Goal: Information Seeking & Learning: Learn about a topic

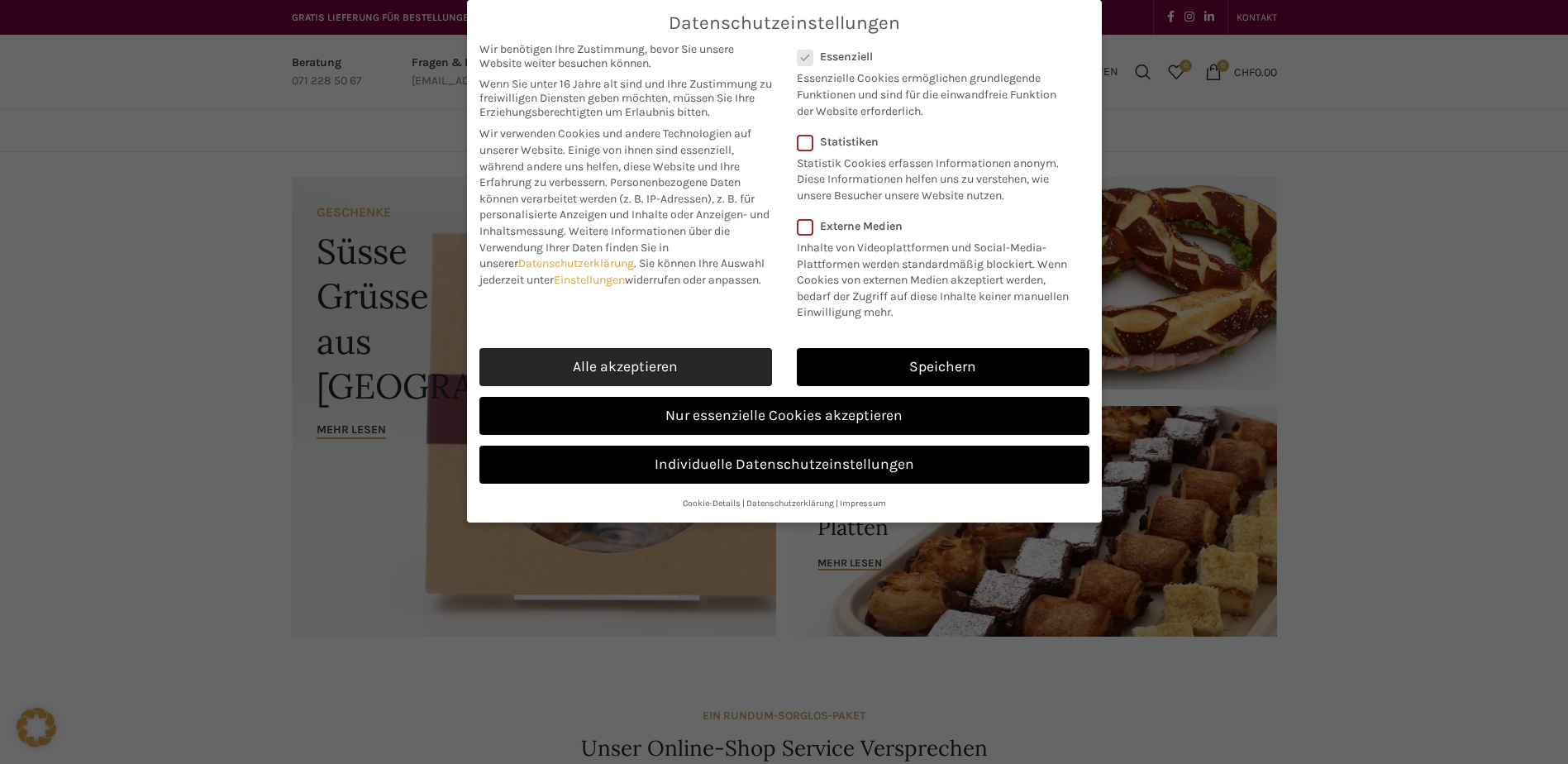
click at [623, 376] on link "Alle akzeptieren" at bounding box center [626, 367] width 292 height 38
checkbox input "true"
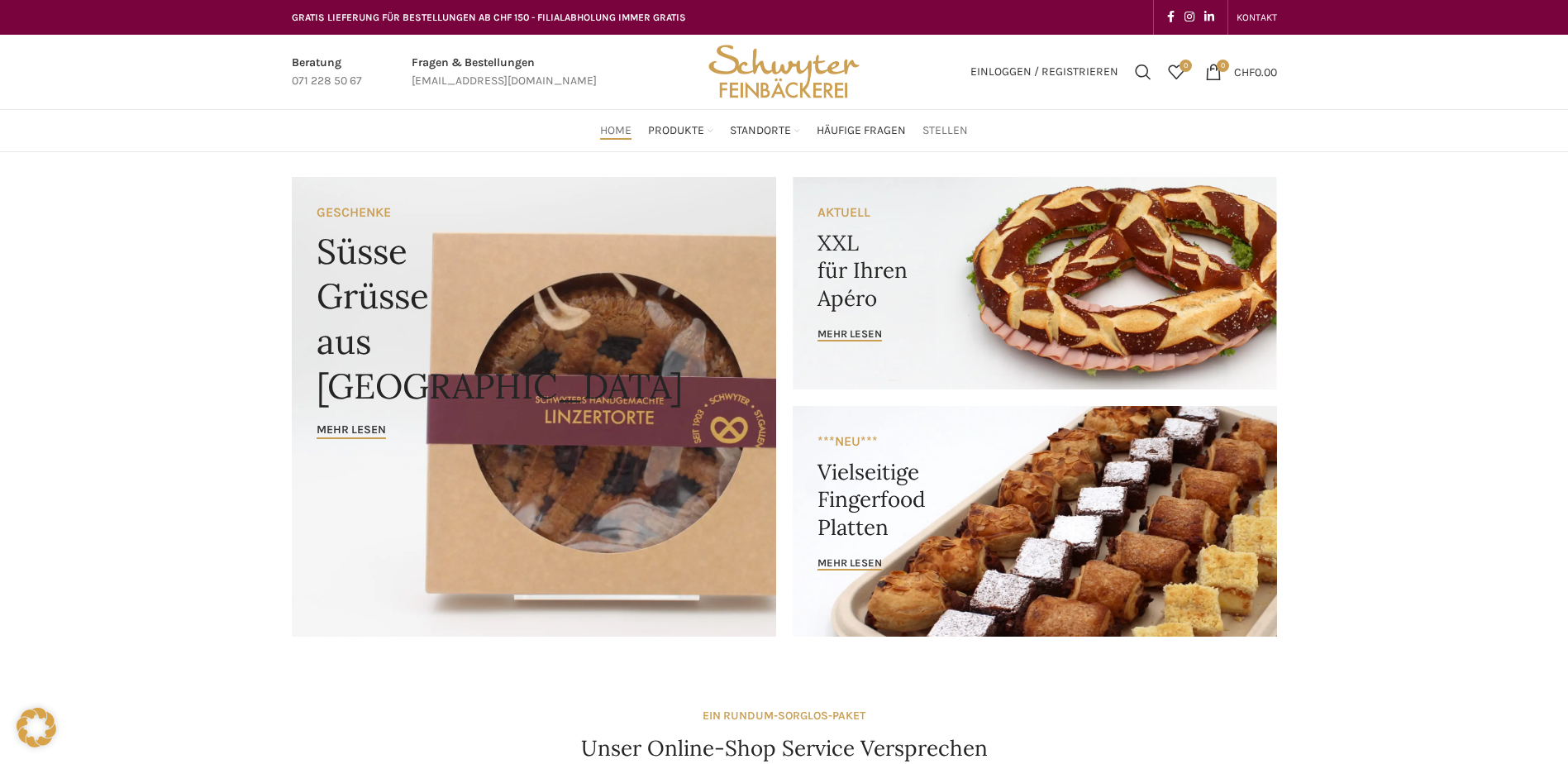
click at [958, 134] on span "Stellen" at bounding box center [945, 131] width 46 height 15
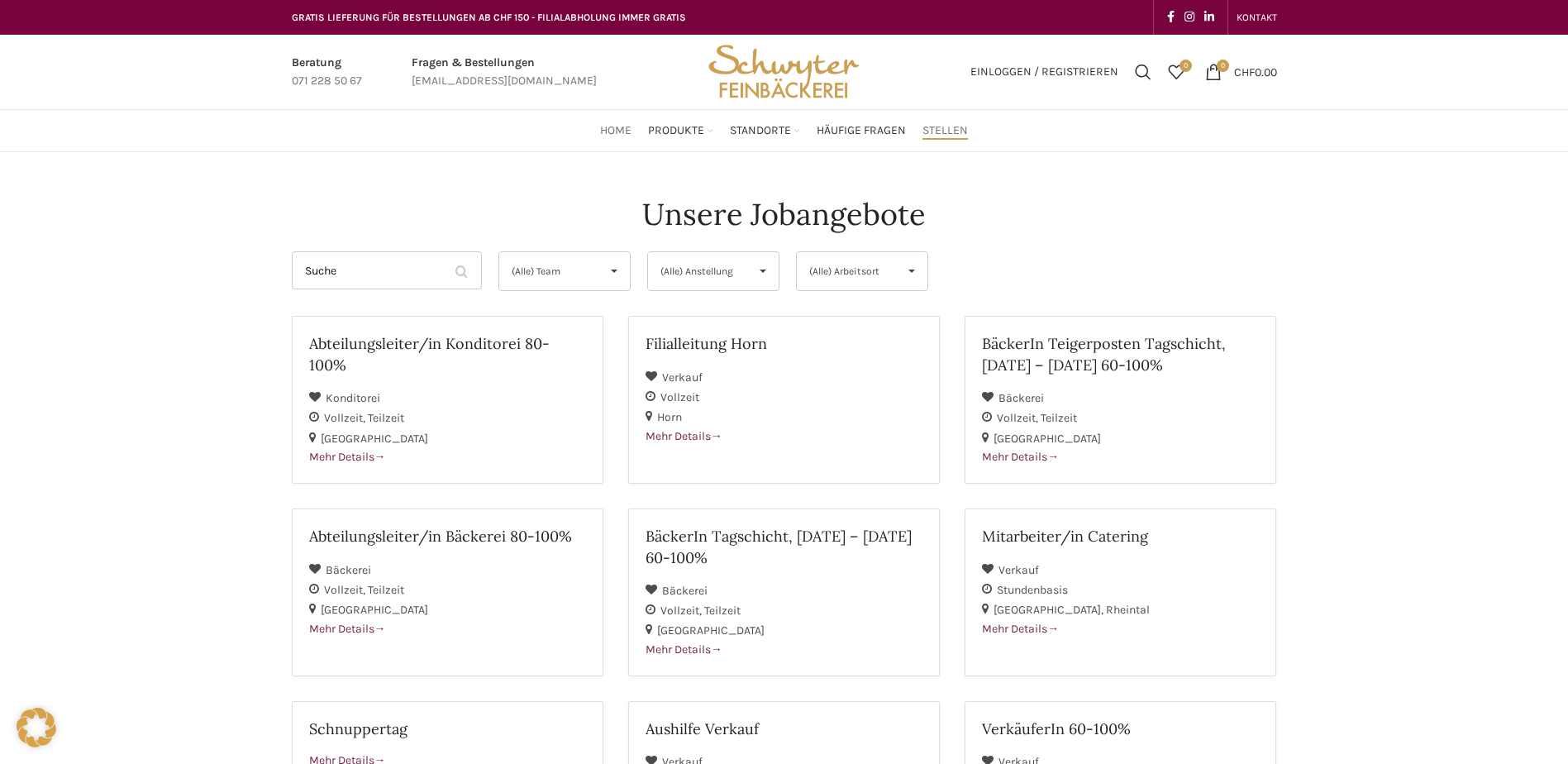
click at [625, 131] on span "Home" at bounding box center [616, 131] width 32 height 15
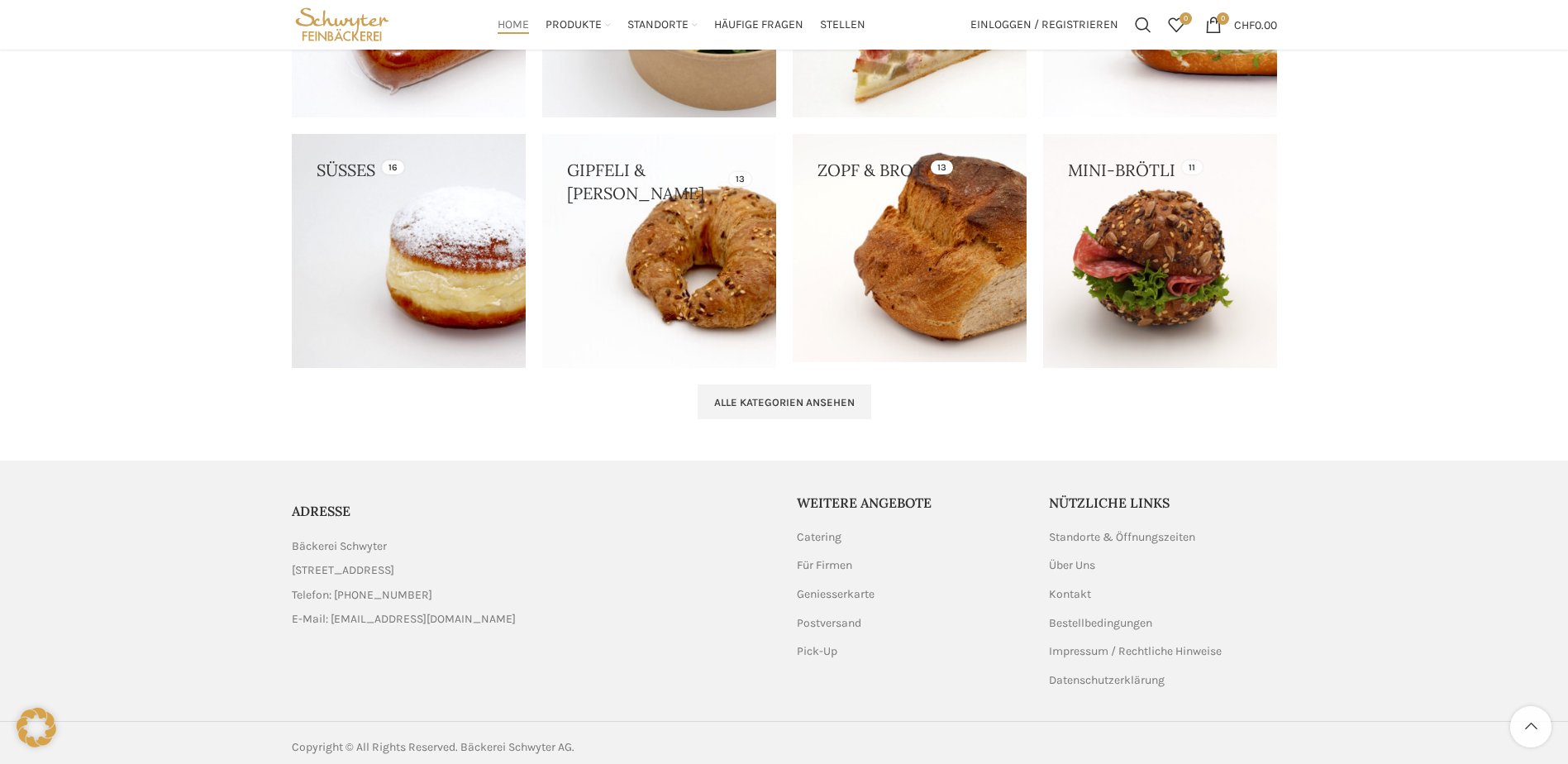
scroll to position [1661, 0]
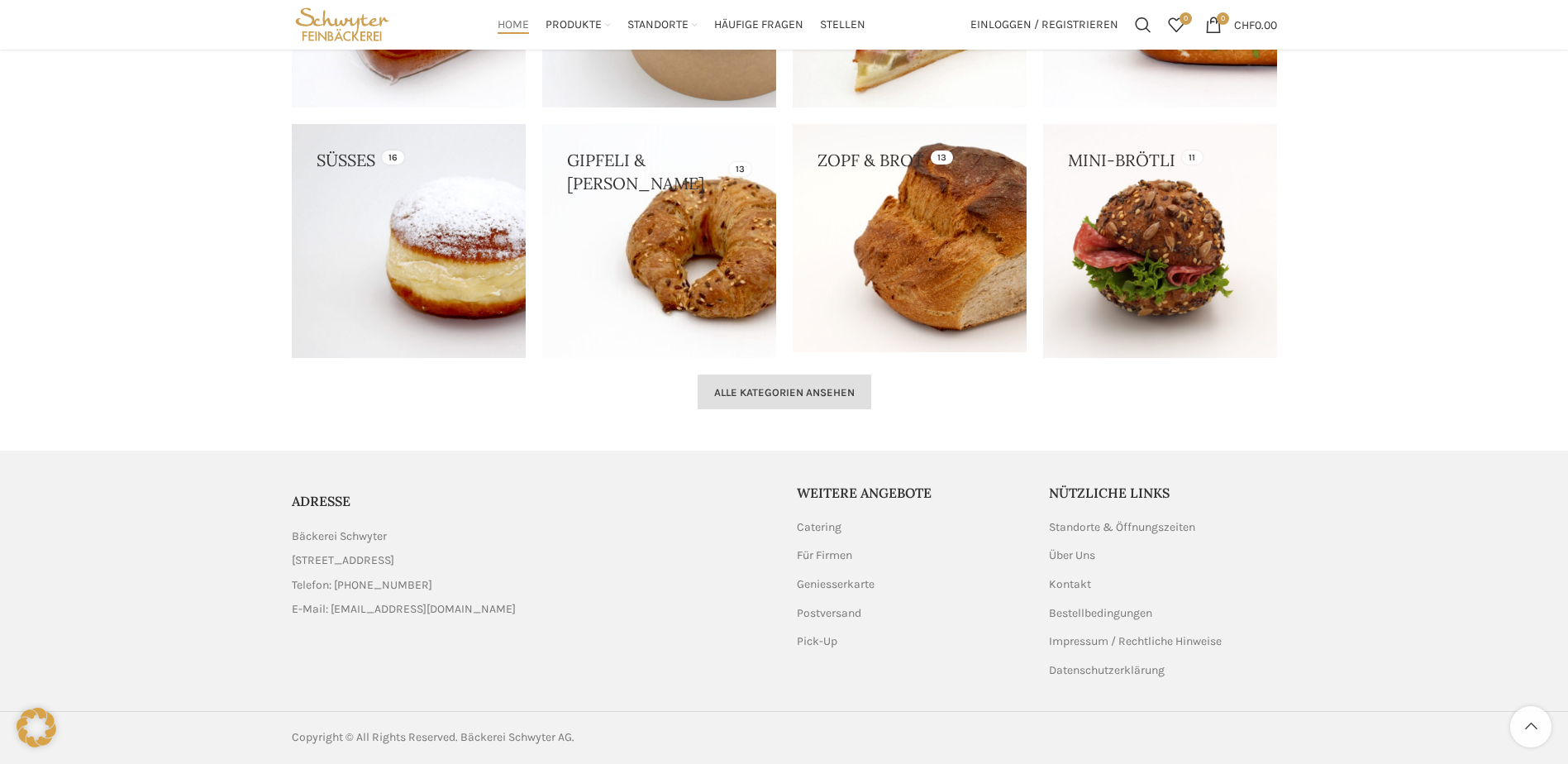
click at [813, 399] on link "Alle Kategorien ansehen" at bounding box center [785, 392] width 174 height 34
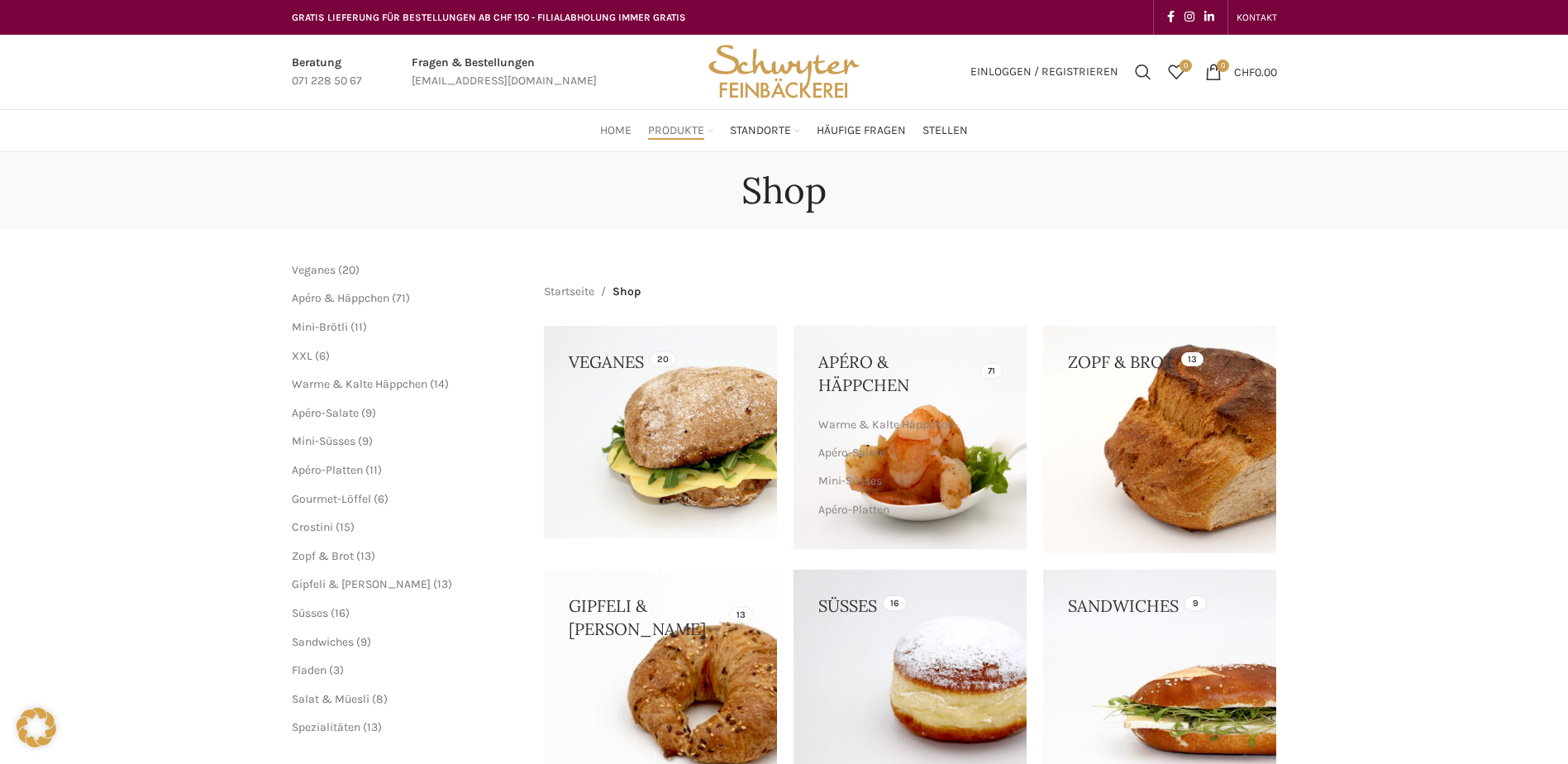
click at [611, 130] on span "Home" at bounding box center [616, 131] width 32 height 15
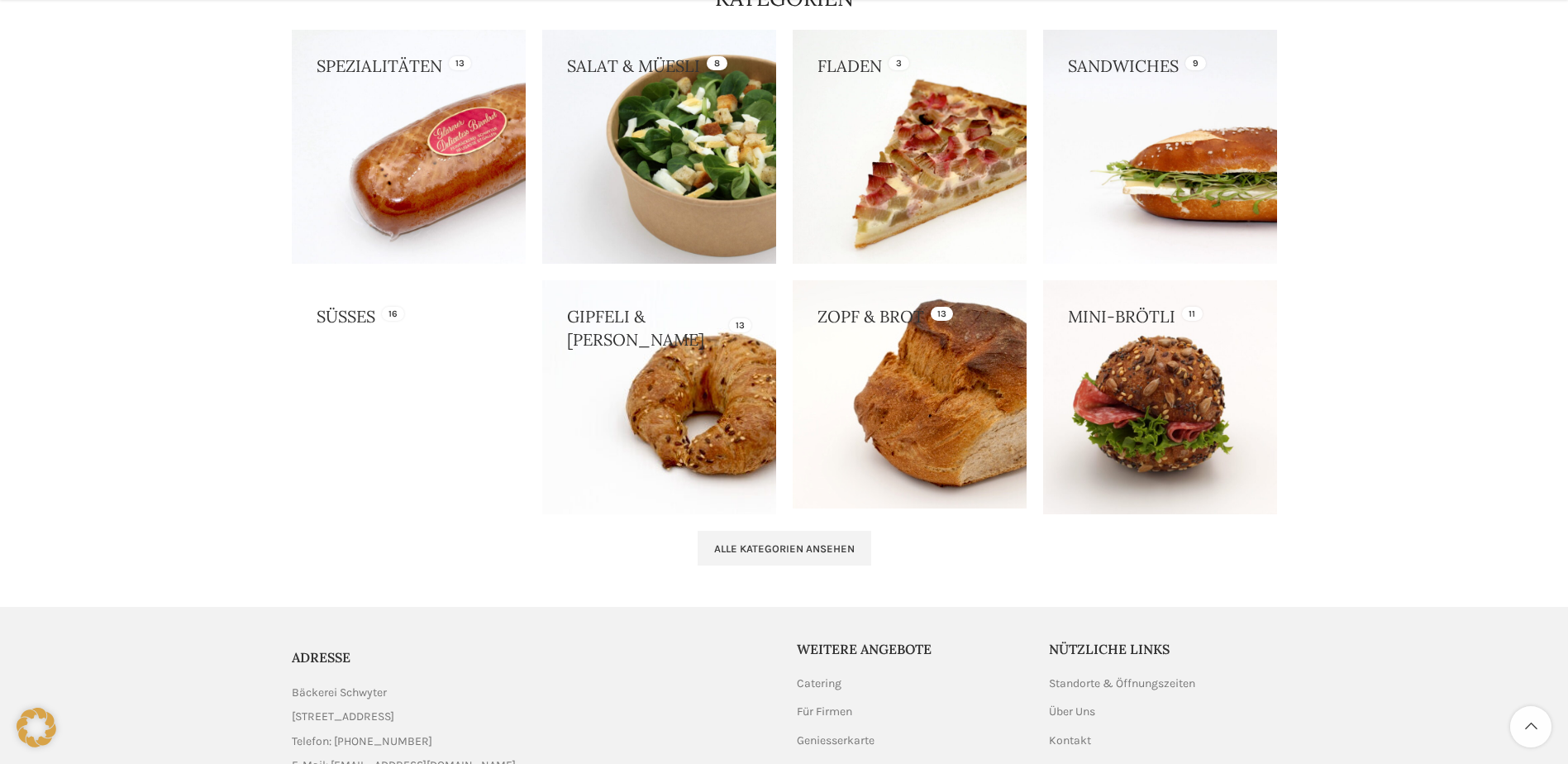
scroll to position [1661, 0]
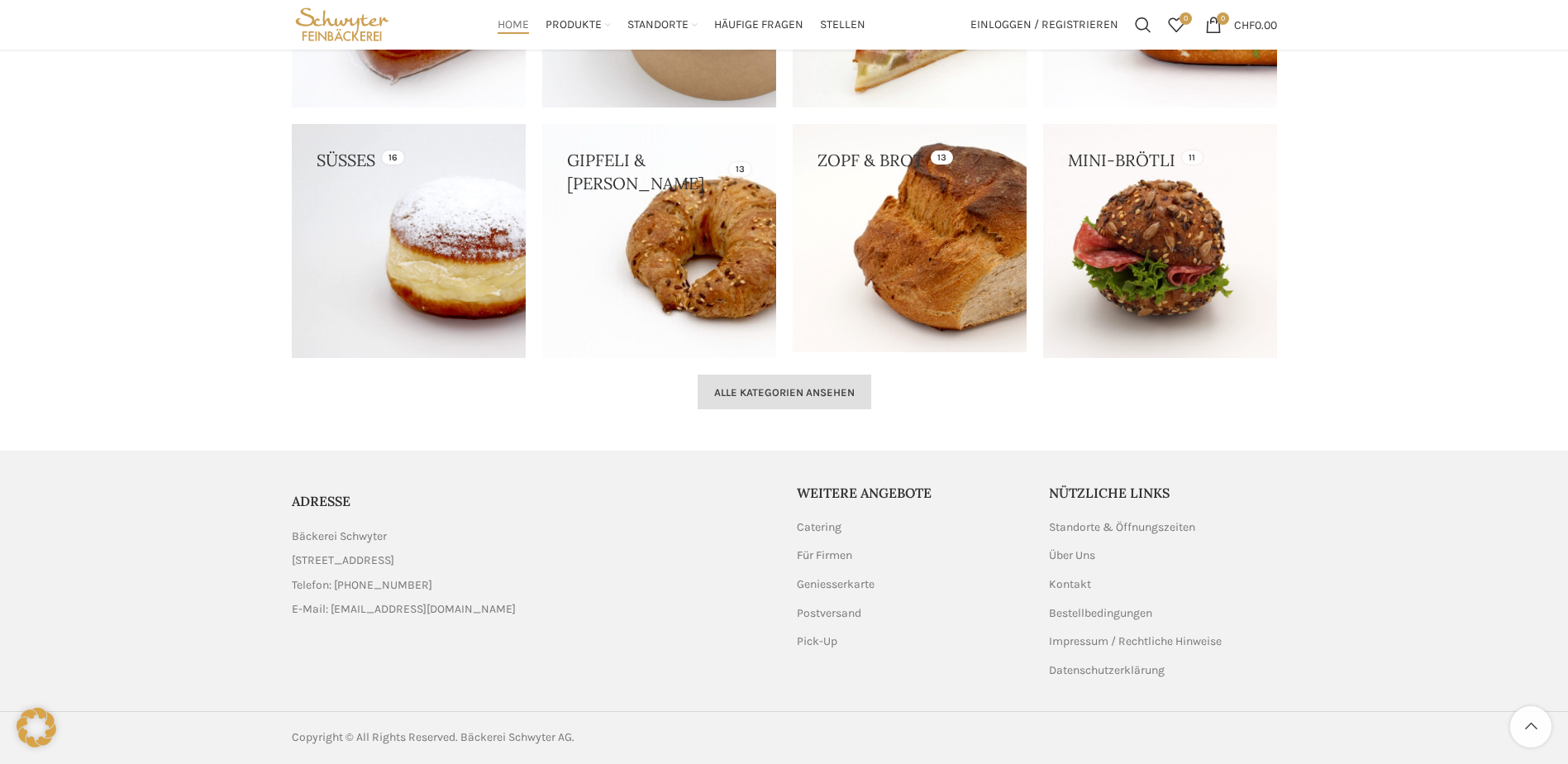
click at [760, 399] on span "Alle Kategorien ansehen" at bounding box center [784, 392] width 140 height 13
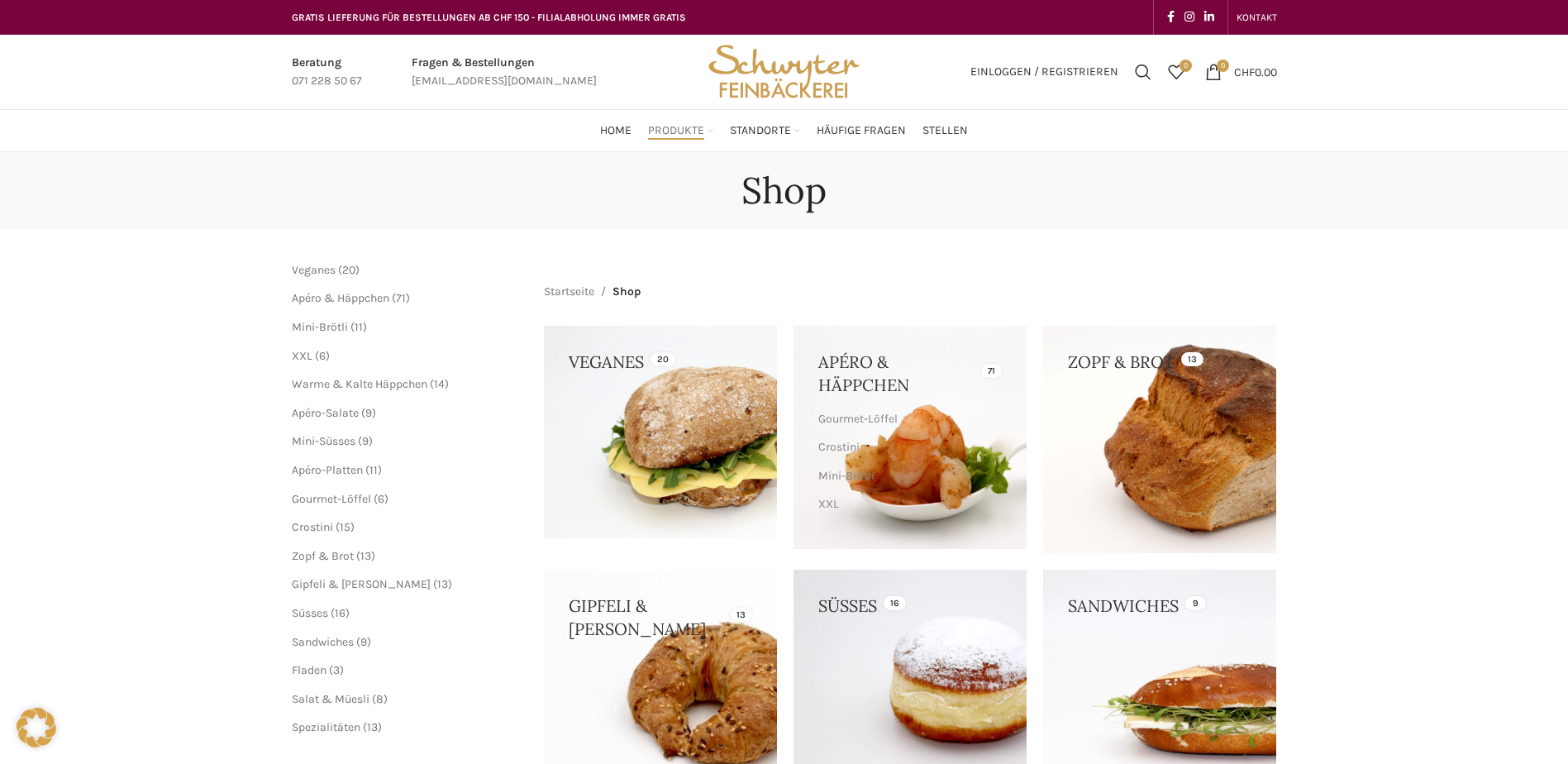
click at [772, 58] on img "Site logo" at bounding box center [783, 71] width 162 height 75
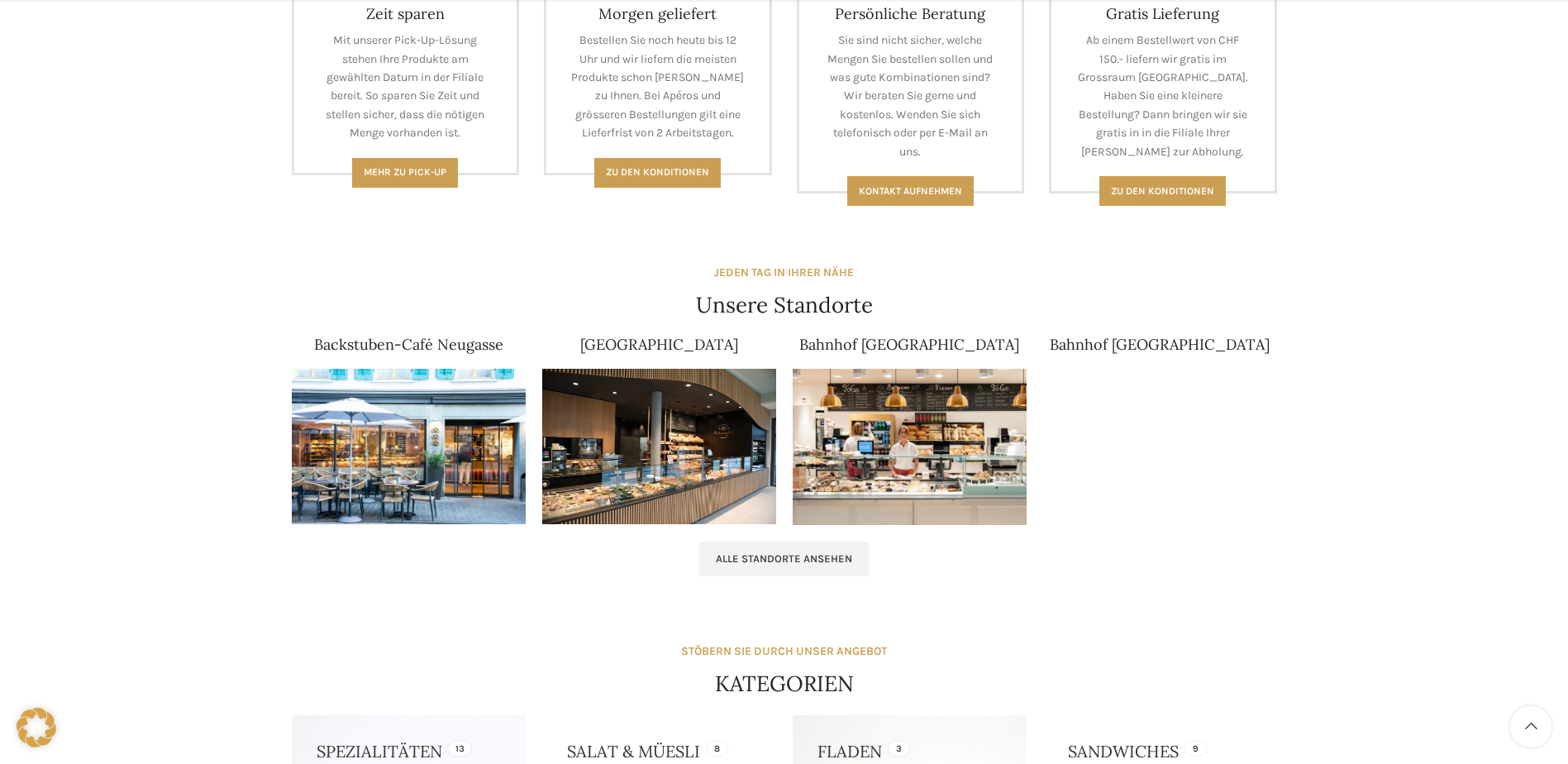
scroll to position [909, 0]
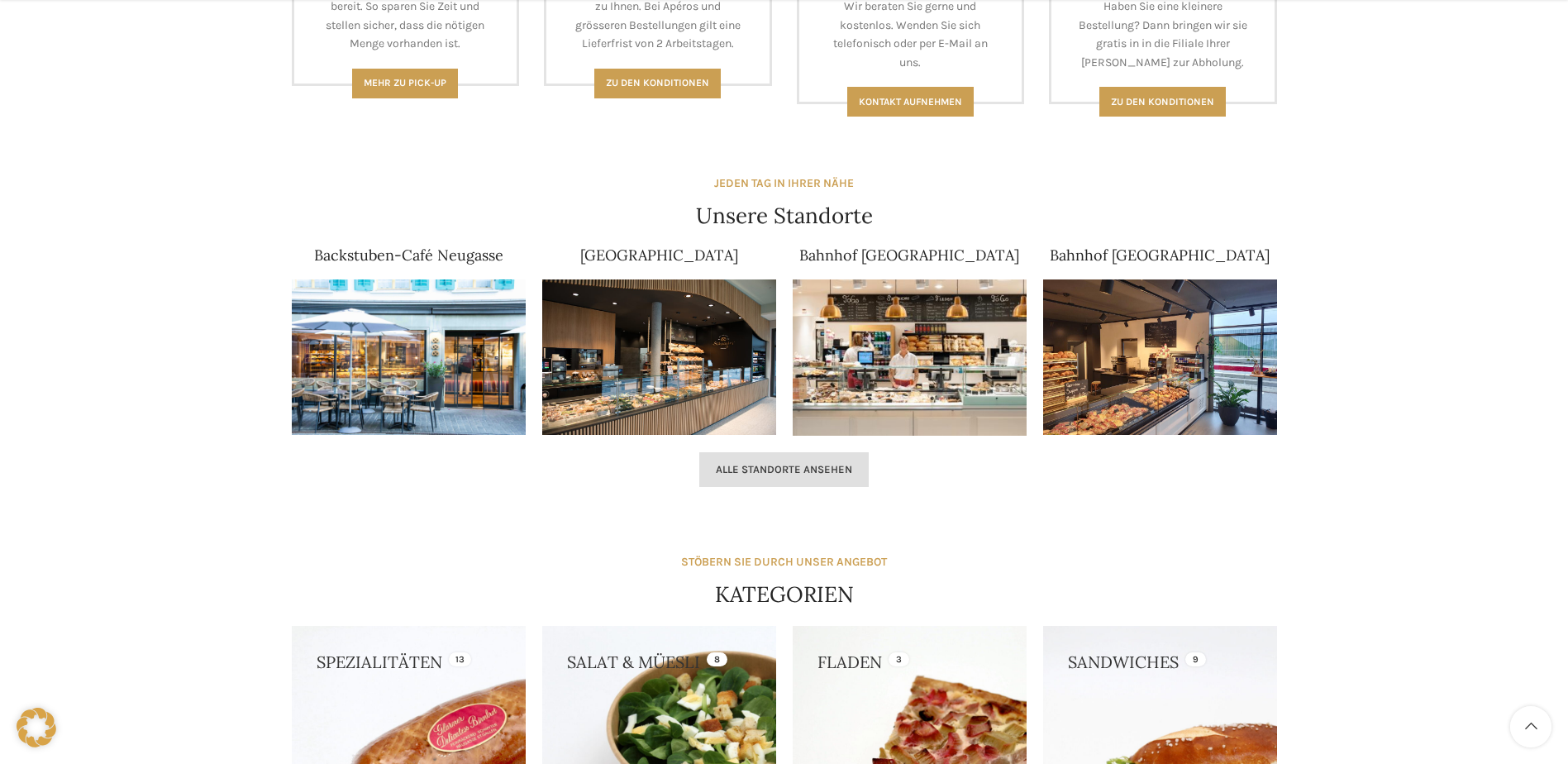
click at [788, 470] on span "Alle Standorte ansehen" at bounding box center [784, 469] width 137 height 13
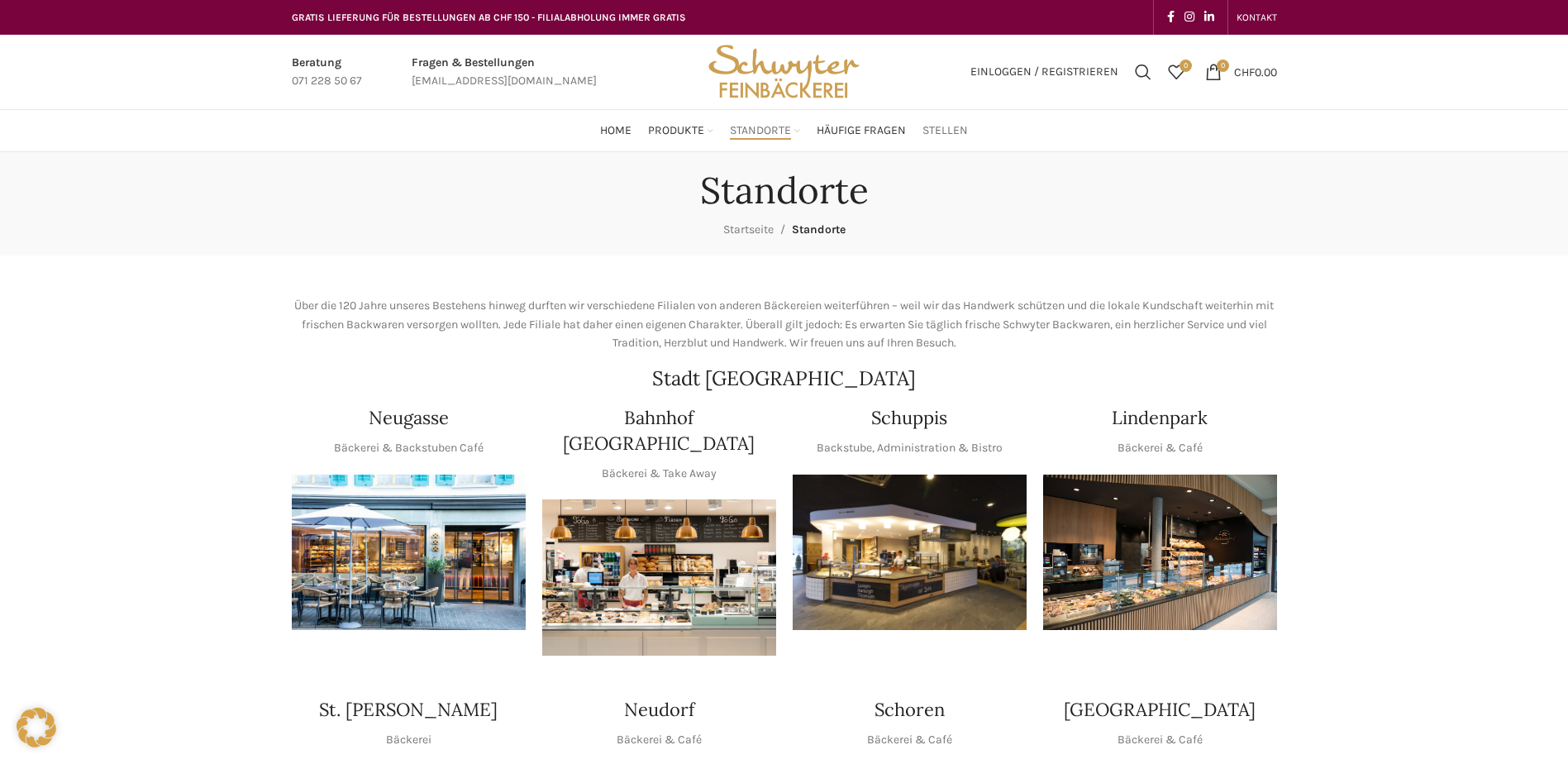
click at [954, 131] on span "Stellen" at bounding box center [945, 131] width 46 height 15
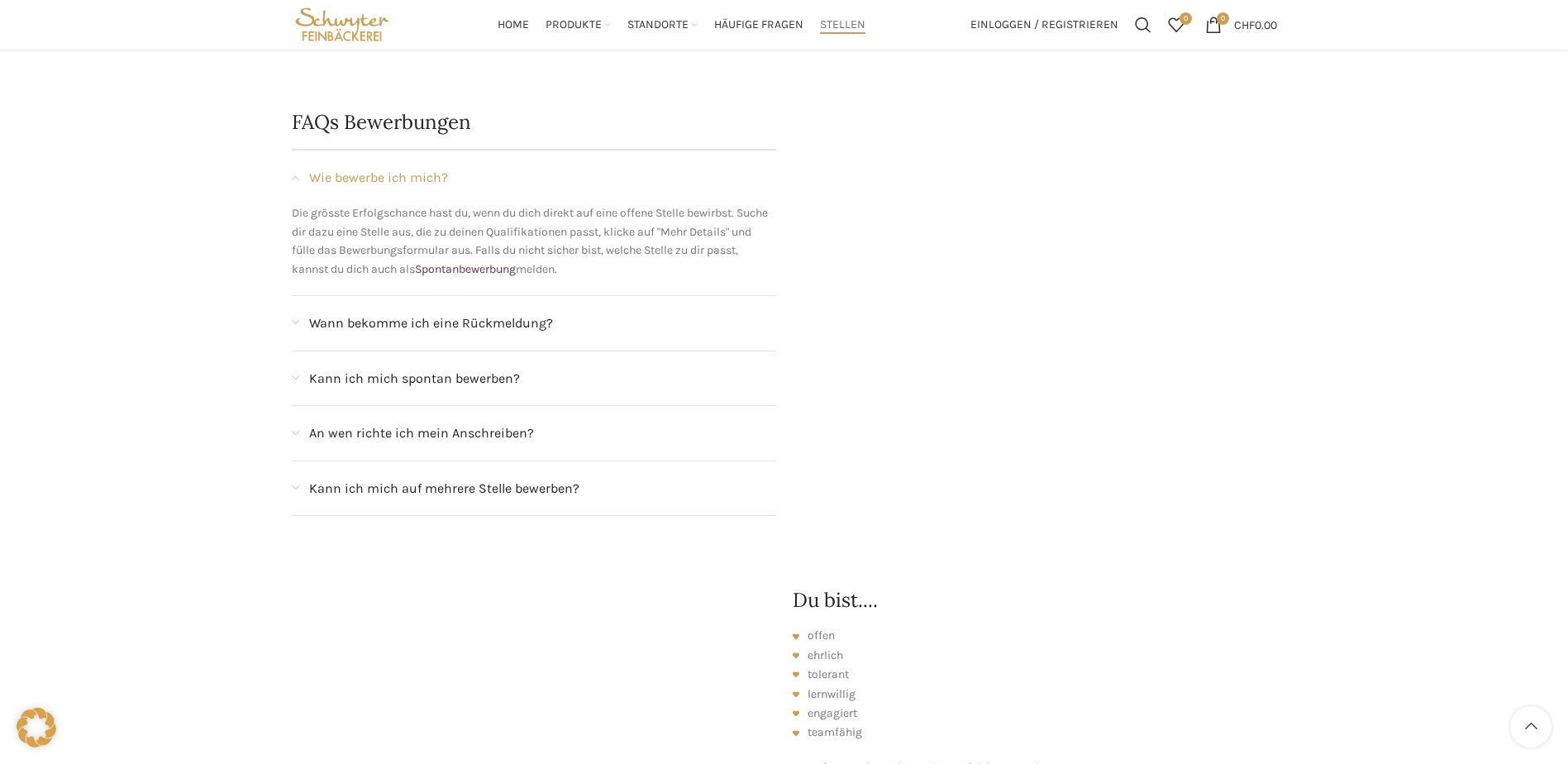
scroll to position [1775, 0]
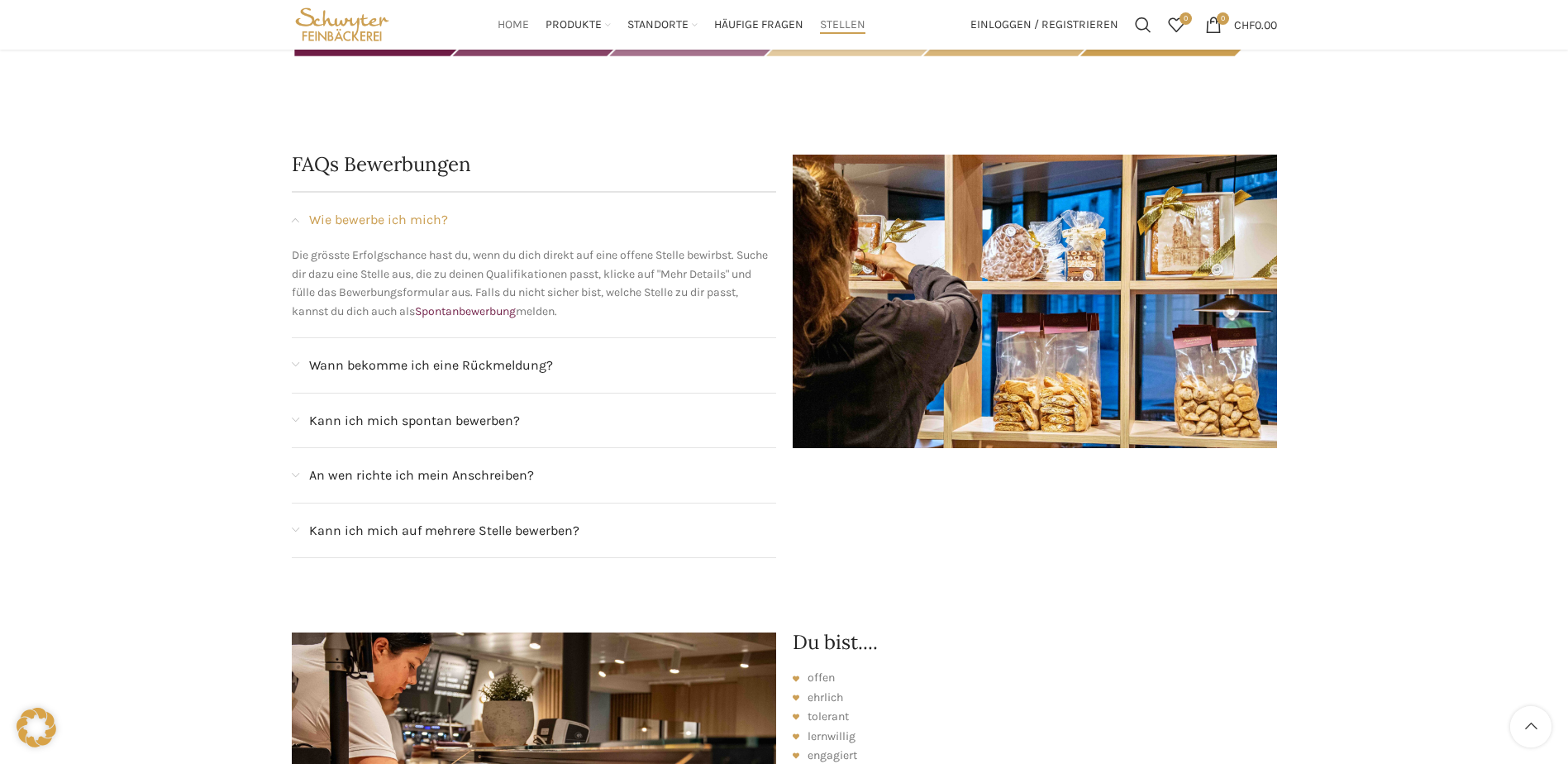
click at [526, 26] on span "Home" at bounding box center [513, 25] width 32 height 15
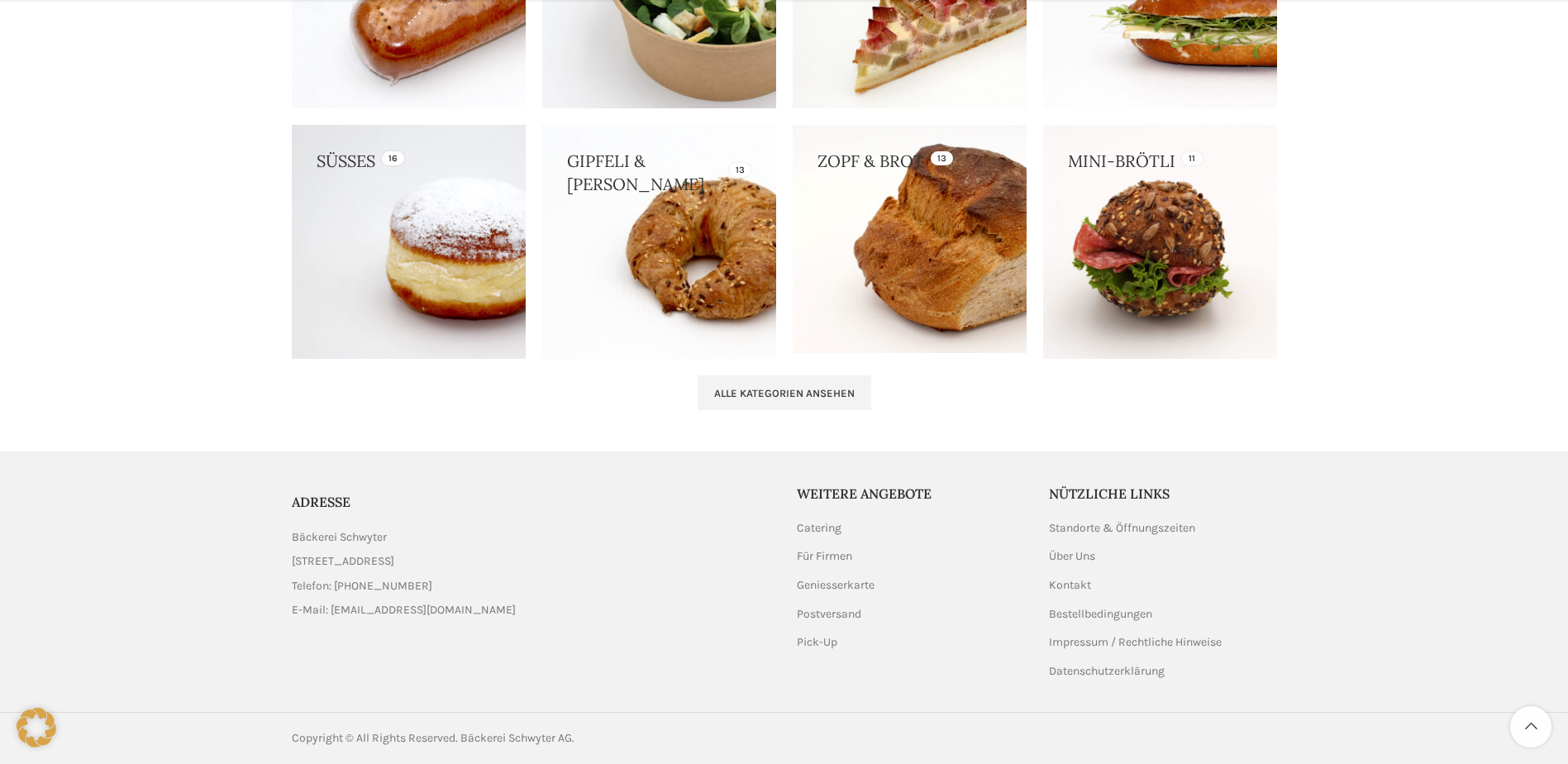
scroll to position [1661, 0]
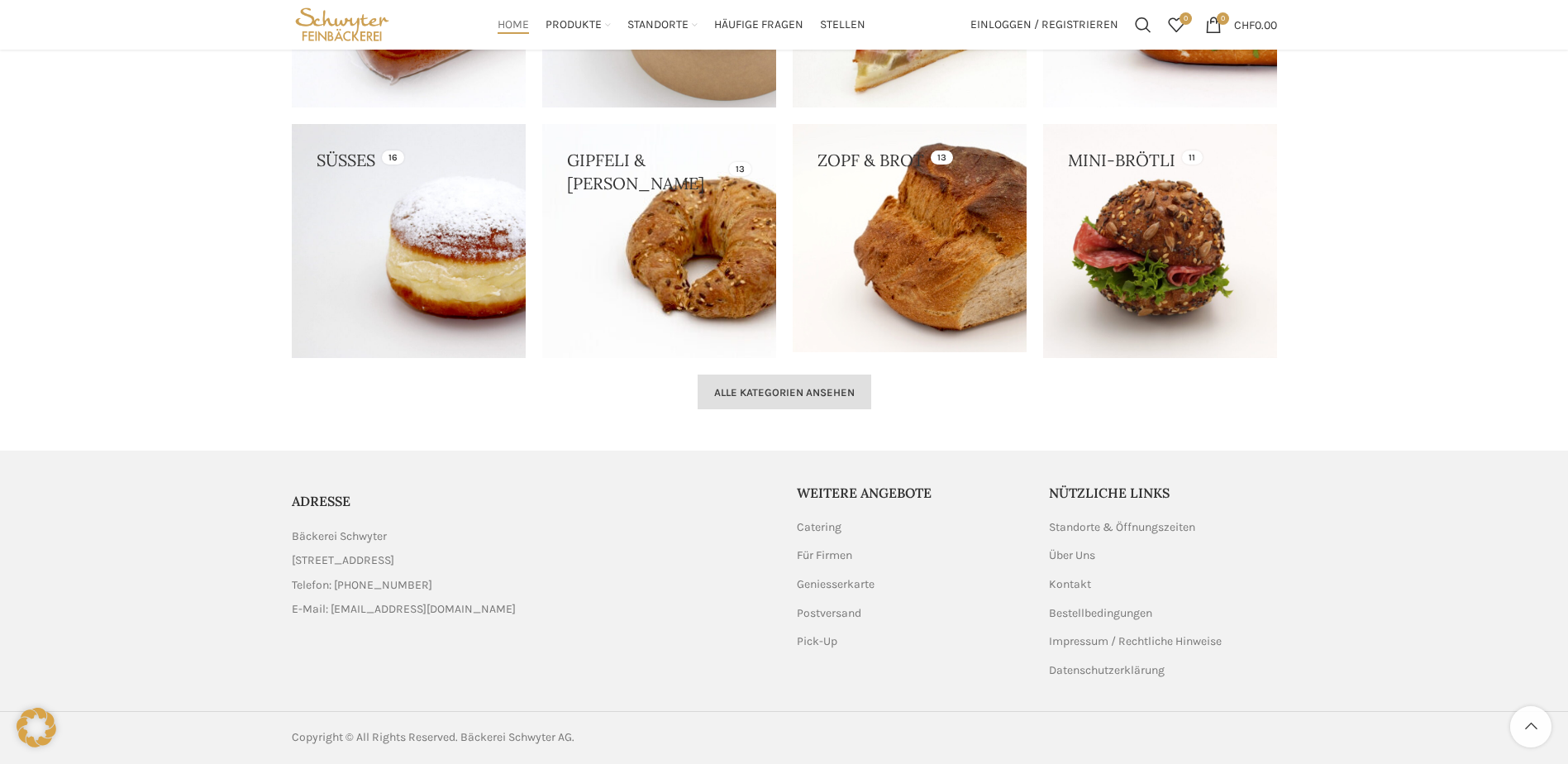
click at [767, 399] on span "Alle Kategorien ansehen" at bounding box center [784, 392] width 140 height 13
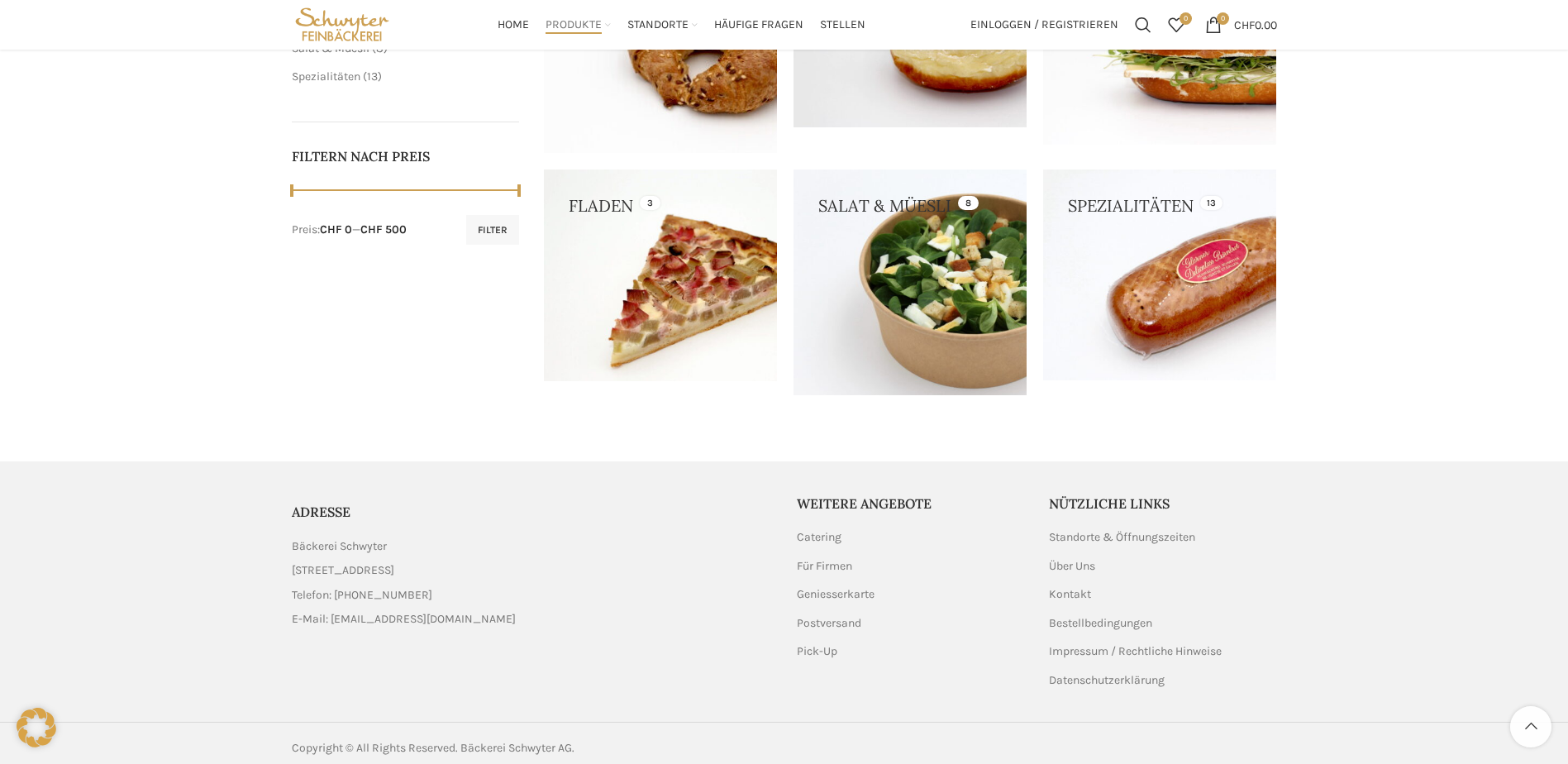
scroll to position [660, 0]
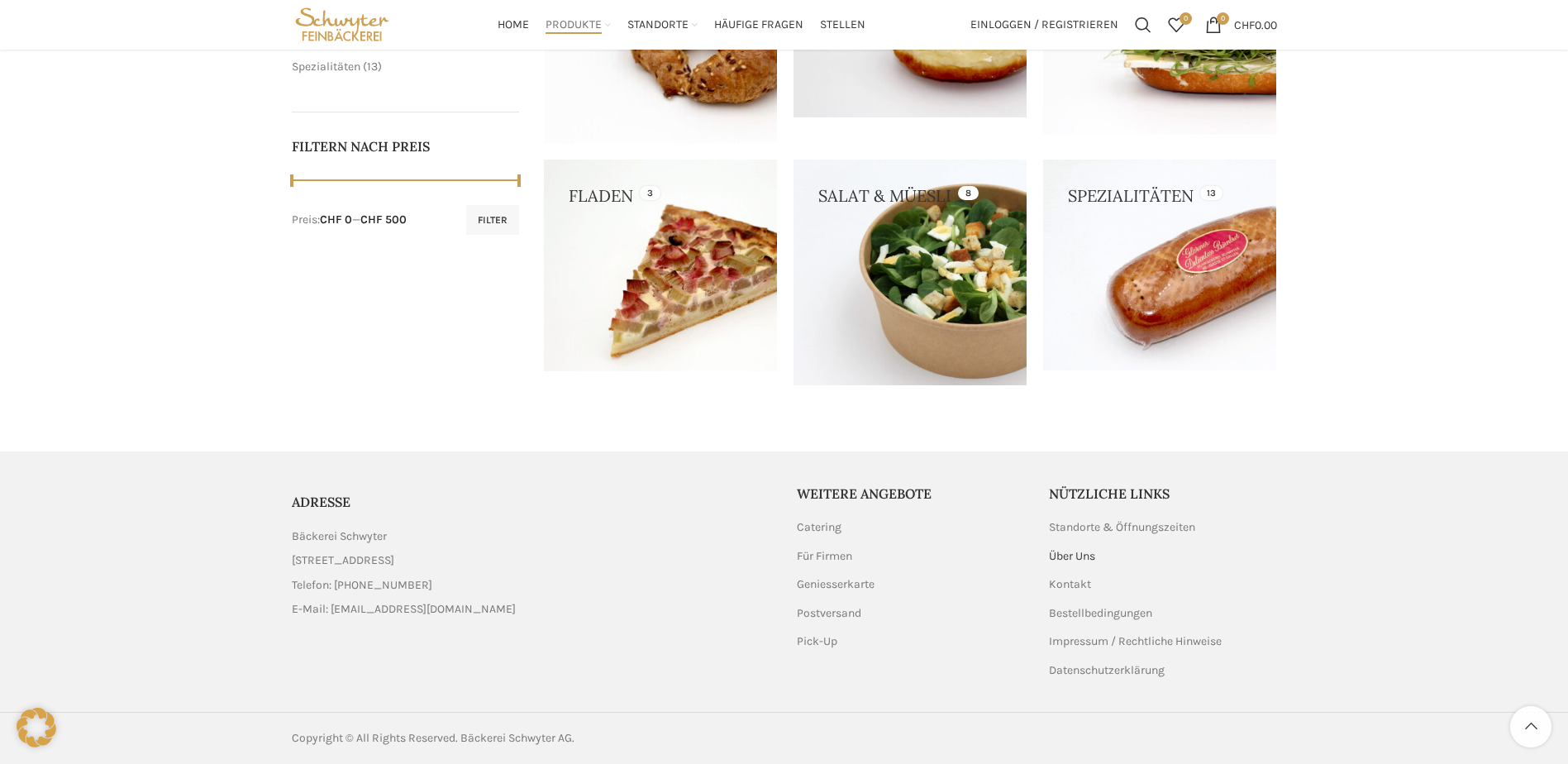
click at [1077, 552] on link "Über Uns" at bounding box center [1073, 556] width 48 height 16
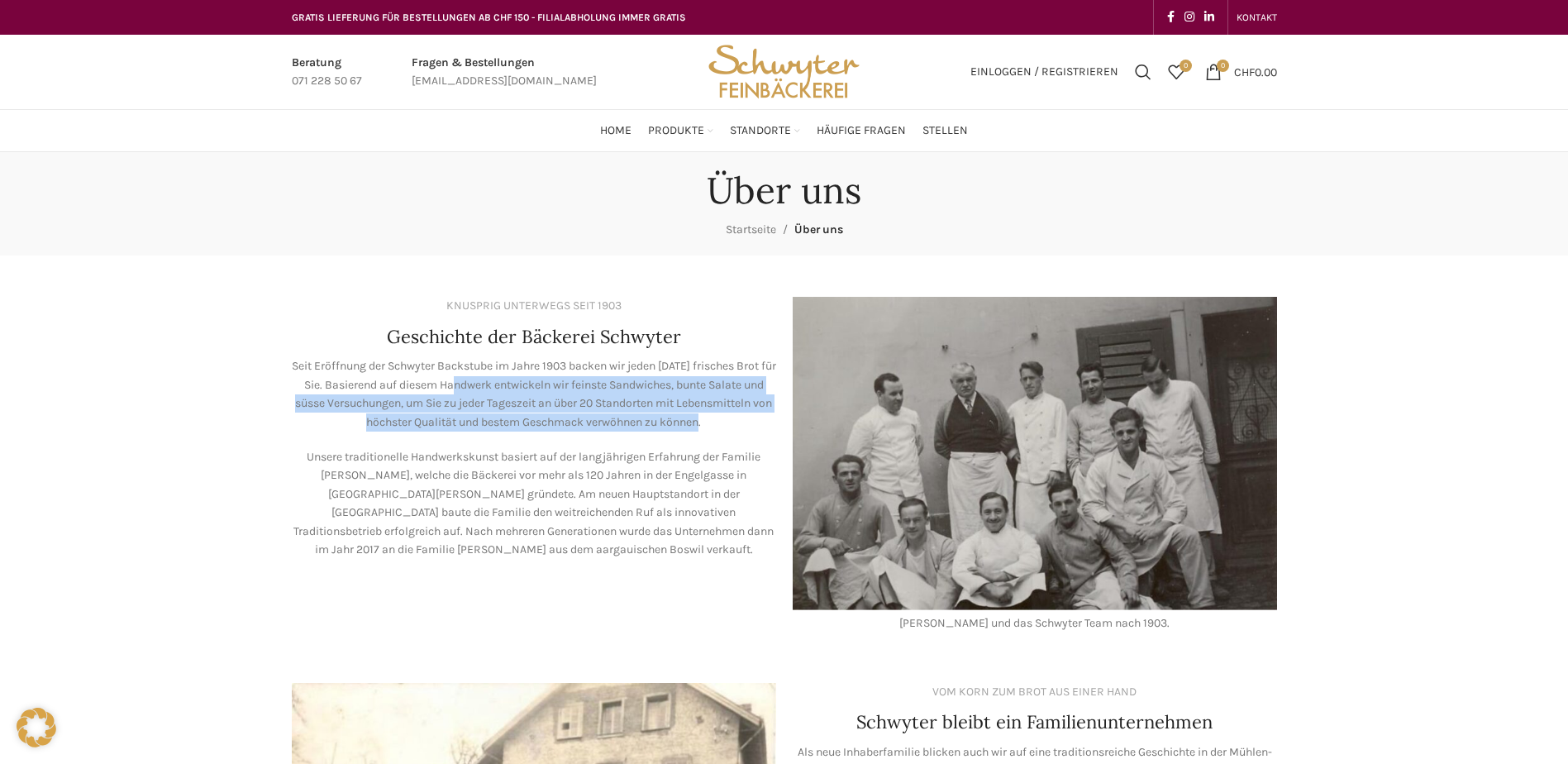
drag, startPoint x: 499, startPoint y: 394, endPoint x: 751, endPoint y: 424, distance: 253.8
click at [751, 424] on p "Seit Eröffnung der Schwyter Backstube im Jahre 1903 backen wir jeden Morgen fri…" at bounding box center [534, 394] width 485 height 75
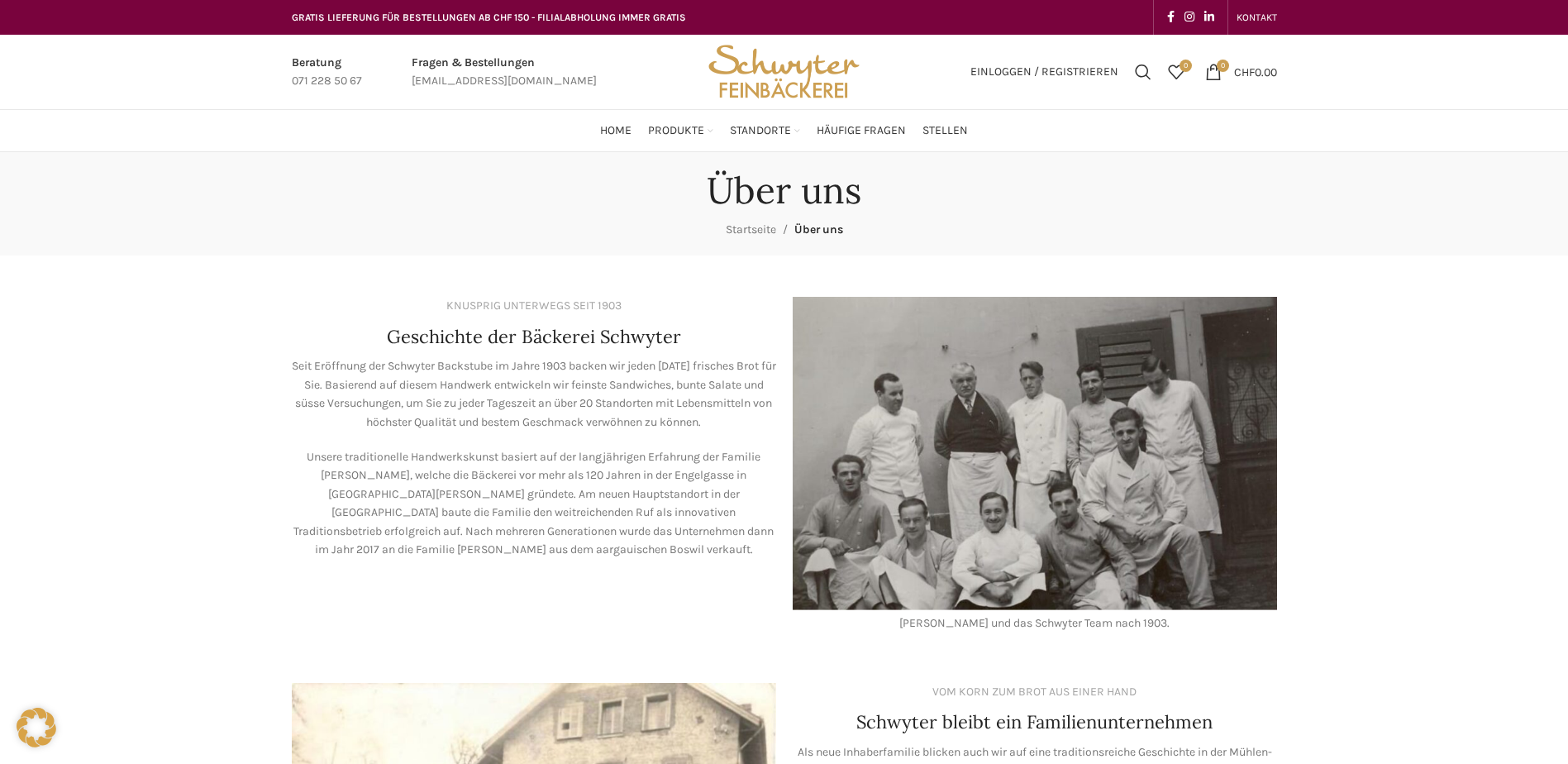
click at [322, 446] on div "Seit Eröffnung der Schwyter Backstube im Jahre 1903 backen wir jeden Morgen fri…" at bounding box center [534, 457] width 485 height 202
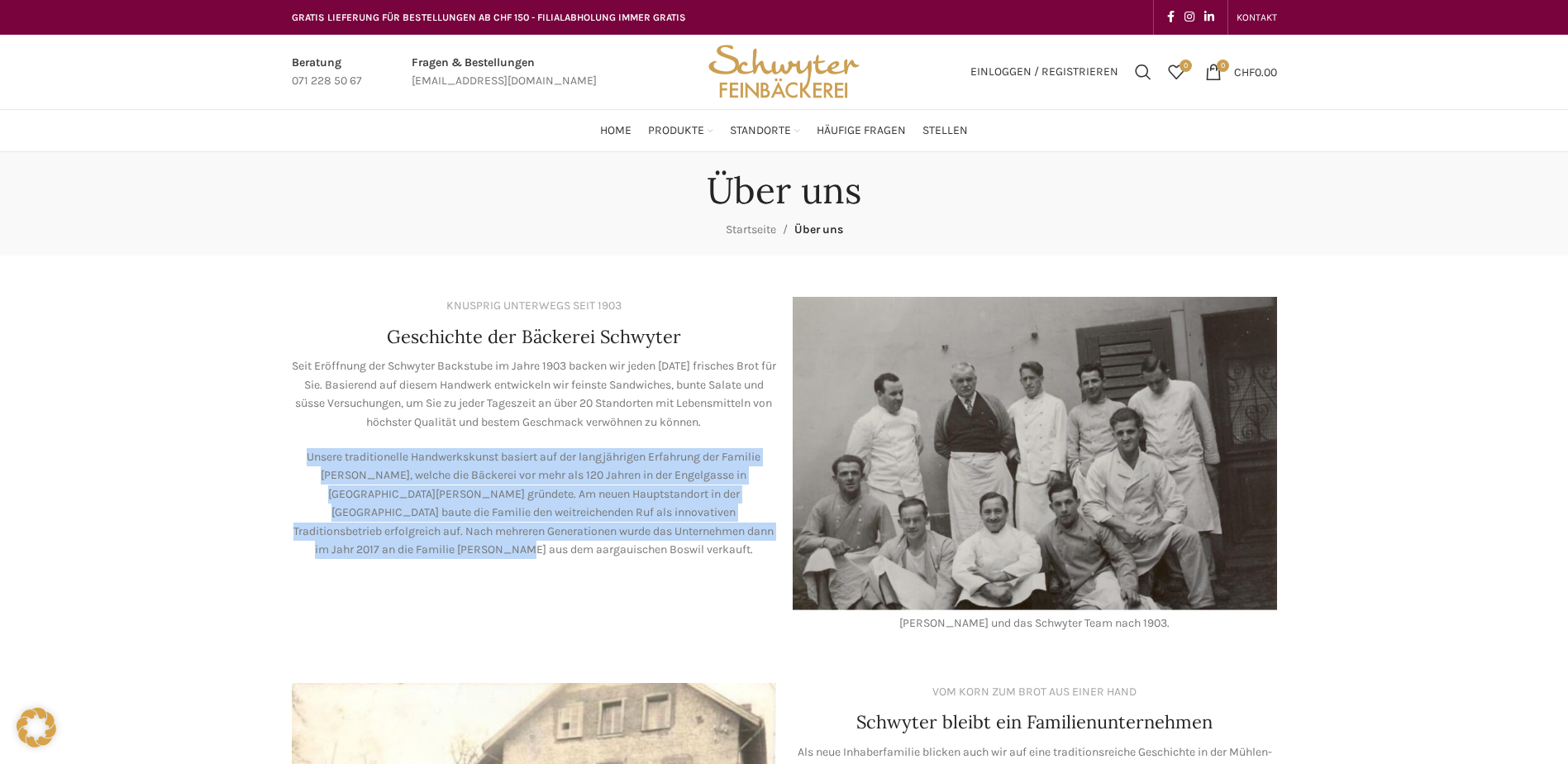
drag, startPoint x: 297, startPoint y: 455, endPoint x: 646, endPoint y: 551, distance: 362.0
click at [646, 551] on p "Unsere traditionelle Handwerkskunst basiert auf der langjährigen Erfahrung der …" at bounding box center [534, 503] width 485 height 111
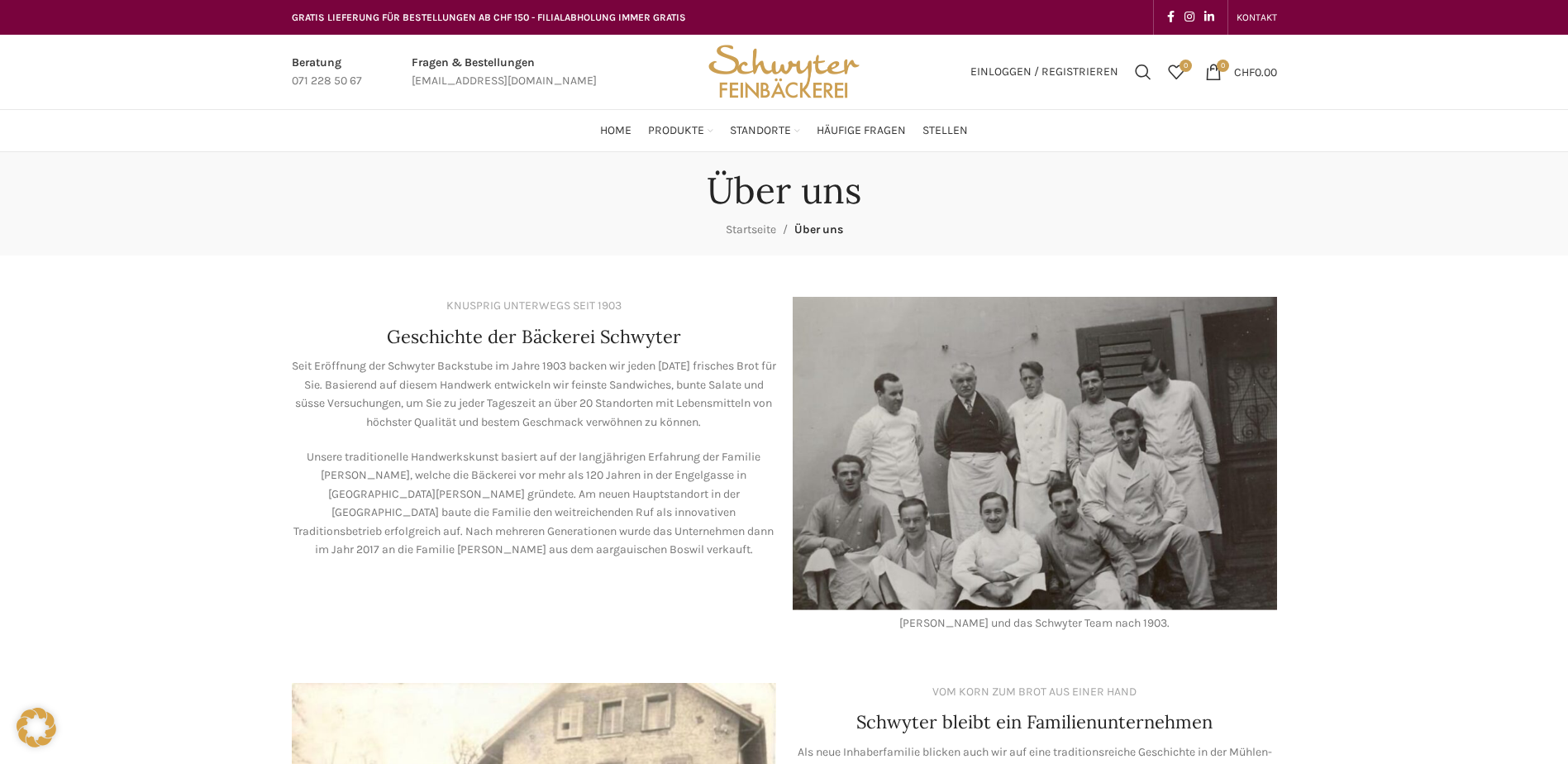
drag, startPoint x: 646, startPoint y: 551, endPoint x: 604, endPoint y: 578, distance: 49.9
click at [604, 578] on div "KNUSPRIG UNTERWEGS SEIT 1903 Geschichte der Bäckerei Schwyter Seit Eröffnung de…" at bounding box center [534, 465] width 501 height 353
drag, startPoint x: 560, startPoint y: 556, endPoint x: 475, endPoint y: 528, distance: 89.5
click at [475, 528] on div "KNUSPRIG UNTERWEGS SEIT 1903 Geschichte der Bäckerei Schwyter Seit Eröffnung de…" at bounding box center [534, 465] width 501 height 353
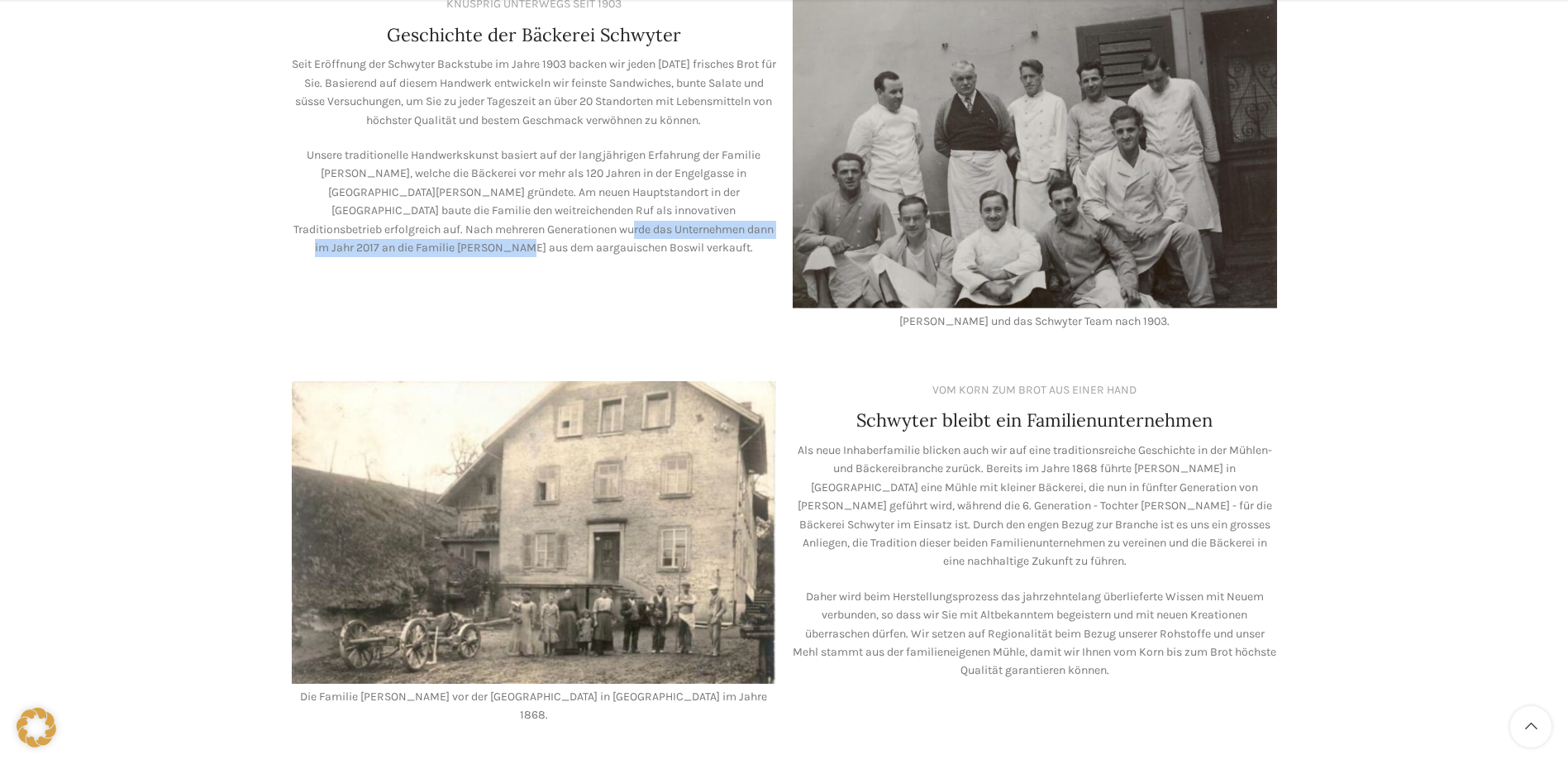
scroll to position [331, 0]
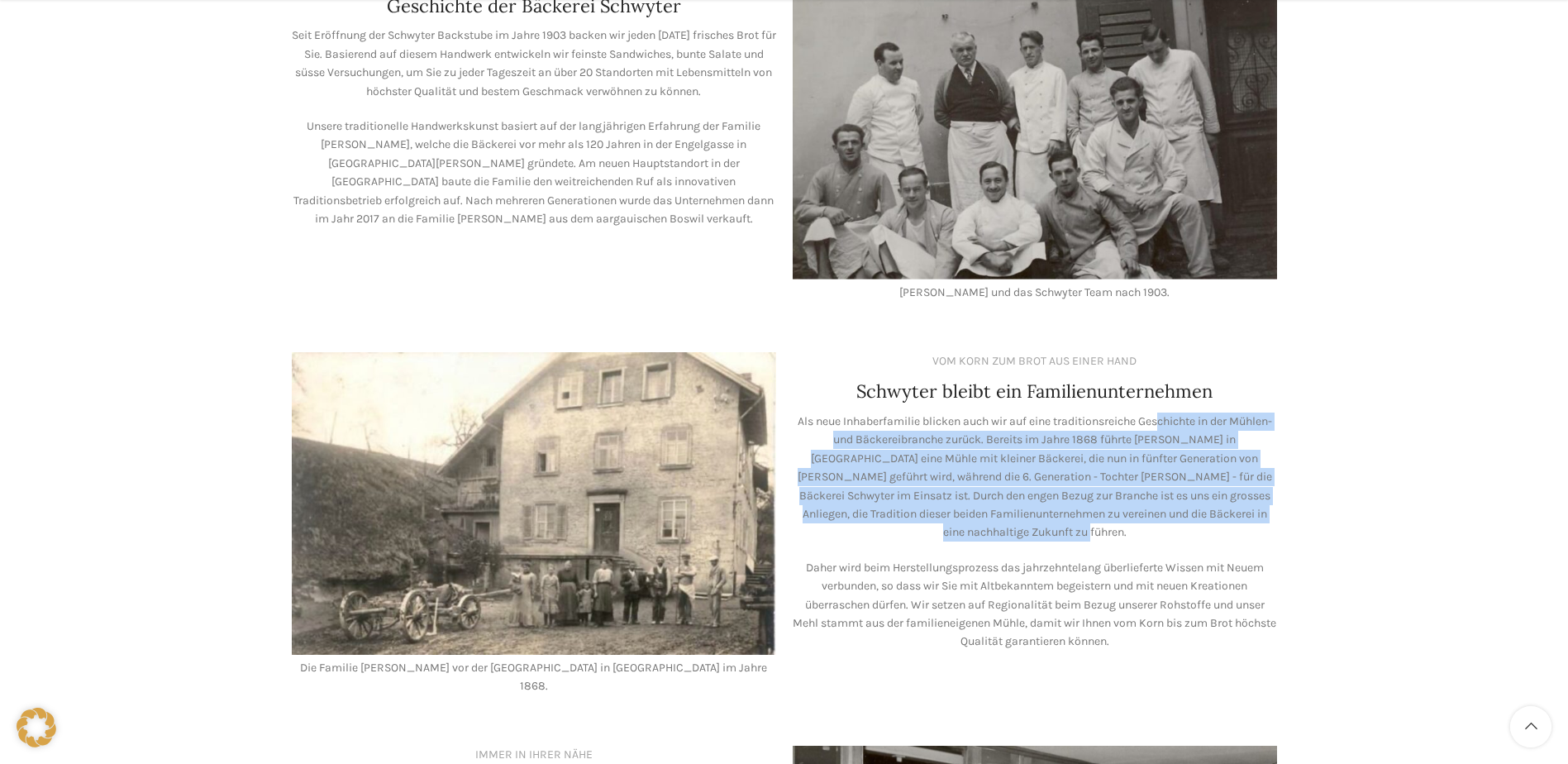
drag, startPoint x: 1185, startPoint y: 422, endPoint x: 1222, endPoint y: 539, distance: 122.7
click at [1222, 539] on p "Als neue Inhaberfamilie blicken auch wir auf eine traditionsreiche Geschichte i…" at bounding box center [1035, 477] width 485 height 130
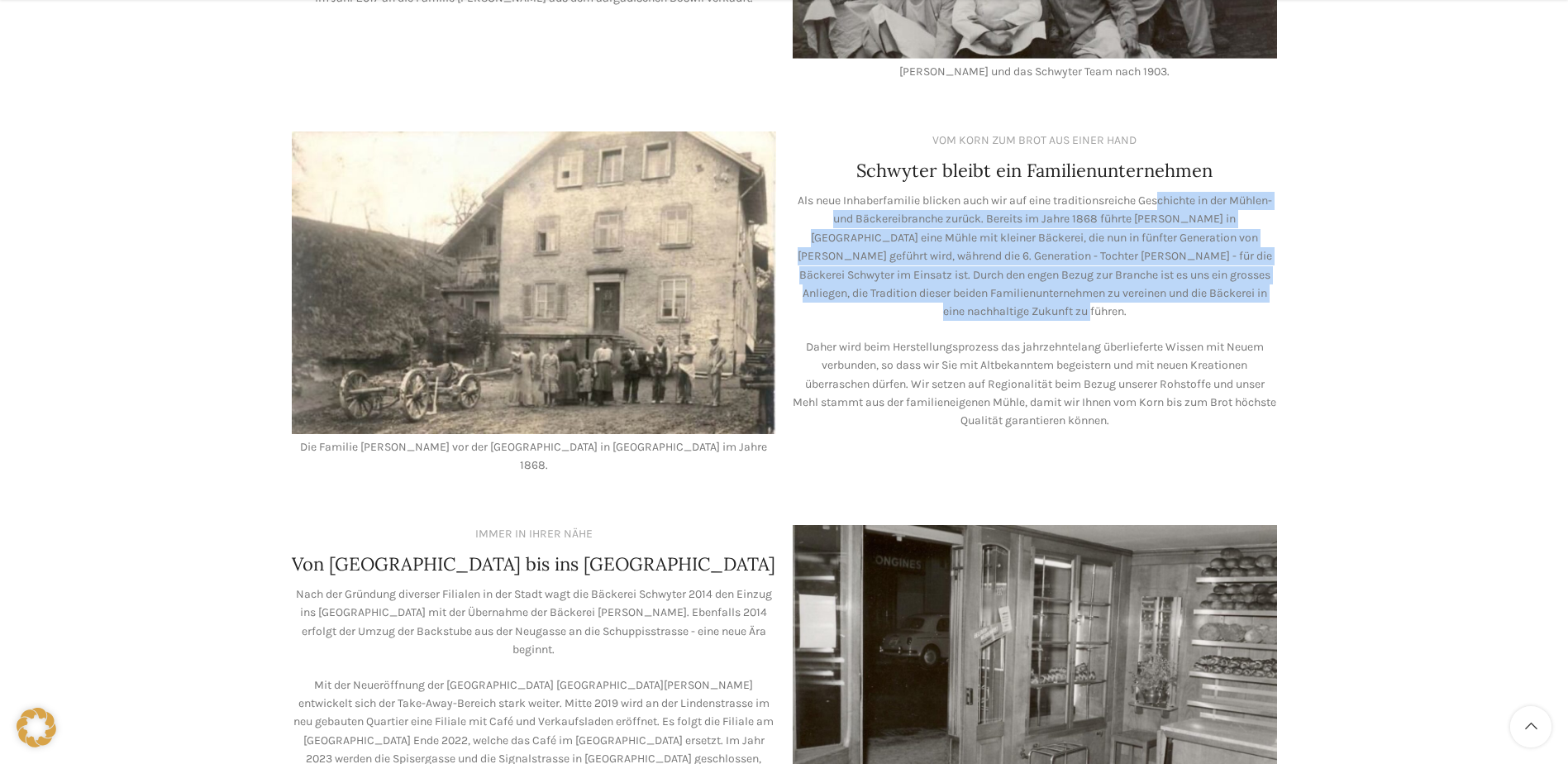
scroll to position [578, 0]
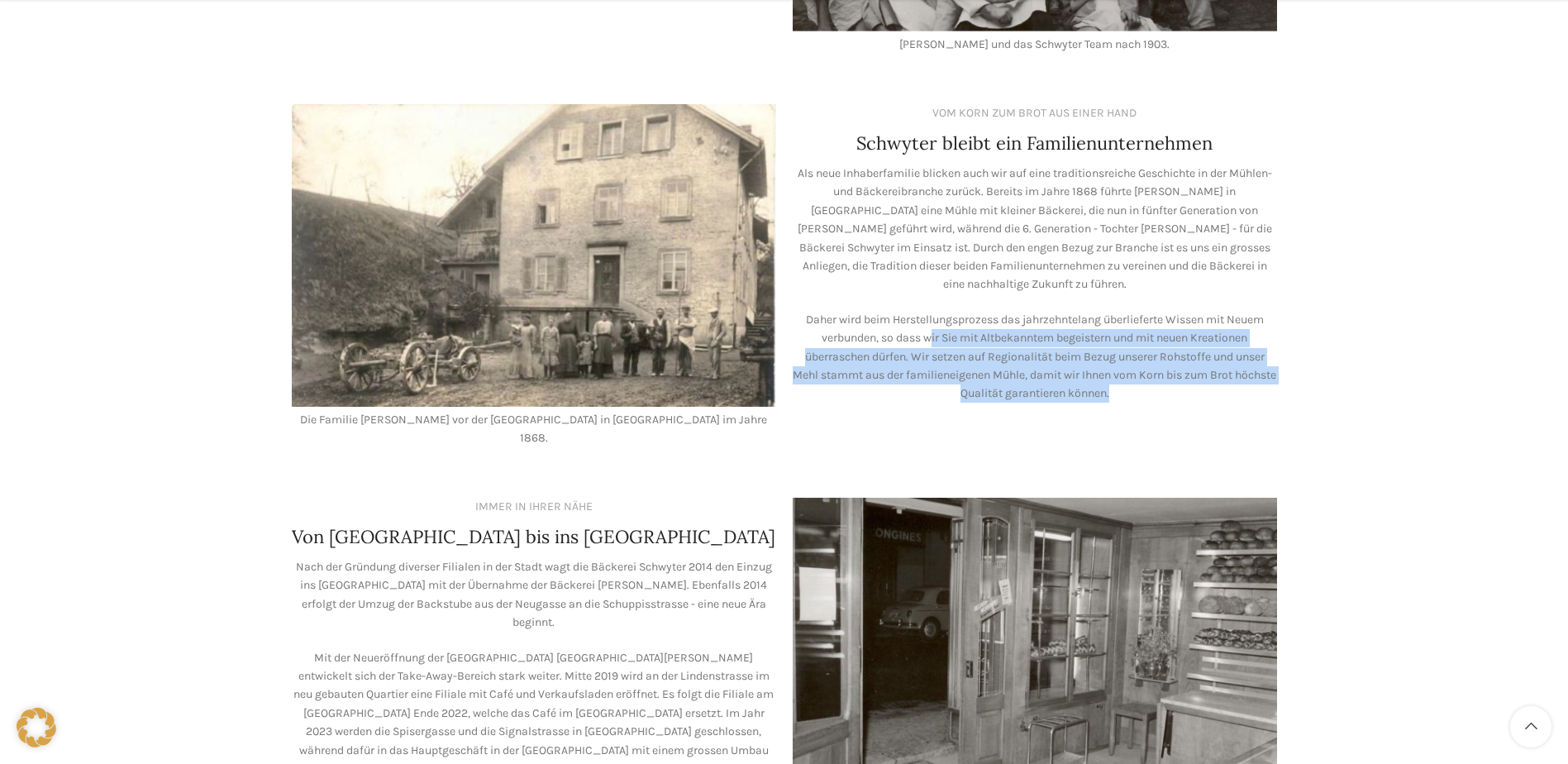
drag, startPoint x: 928, startPoint y: 335, endPoint x: 1222, endPoint y: 401, distance: 301.3
click at [1222, 401] on p "Daher wird beim Herstellungsprozess das jahrzehntelang überlieferte Wissen mit …" at bounding box center [1035, 358] width 485 height 93
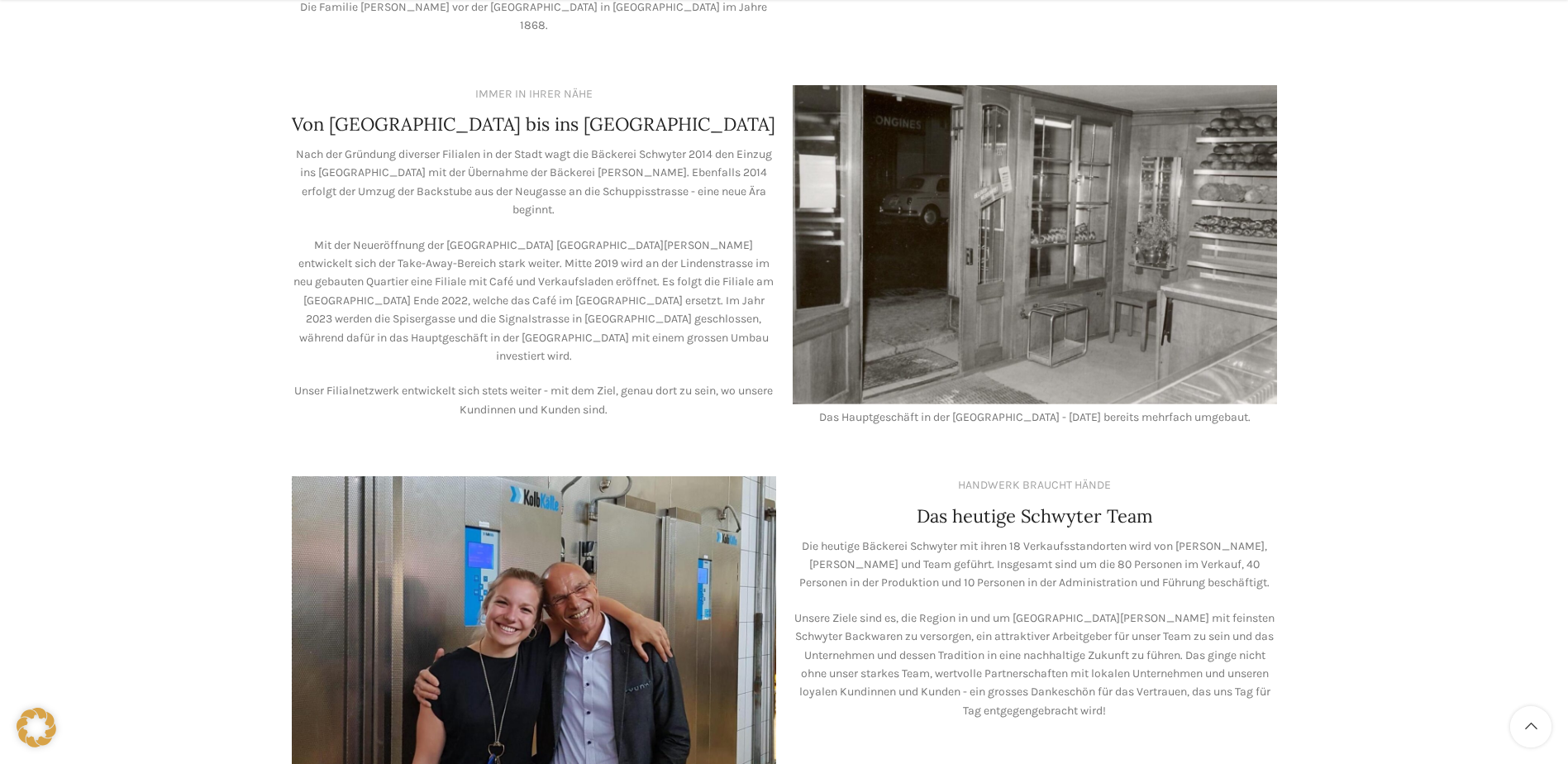
scroll to position [992, 0]
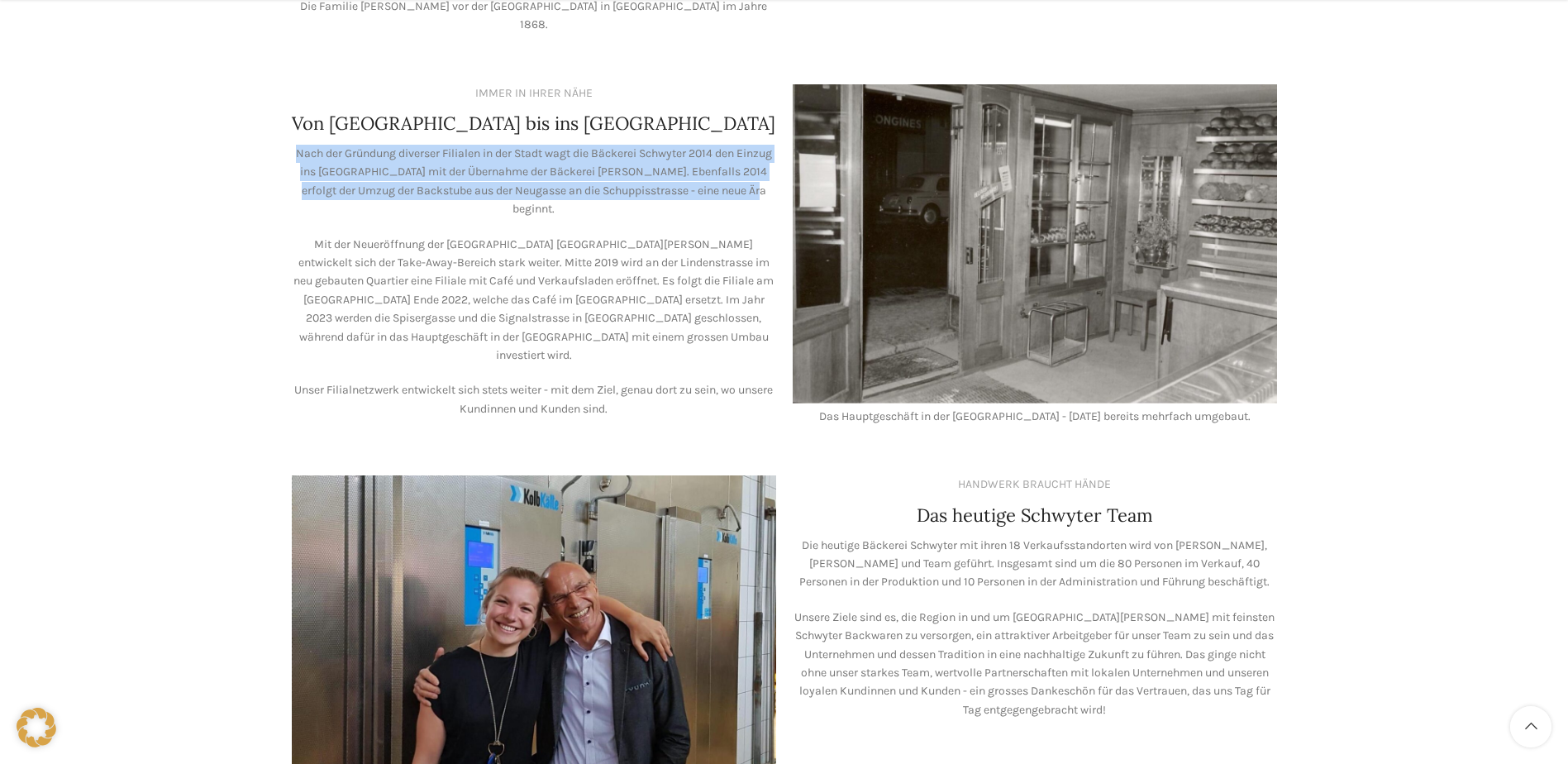
drag, startPoint x: 305, startPoint y: 131, endPoint x: 775, endPoint y: 168, distance: 471.5
click at [775, 168] on p "Nach der Gründung diverser Filialen in der Stadt wagt die Bäckerei Schwyter 201…" at bounding box center [534, 181] width 485 height 75
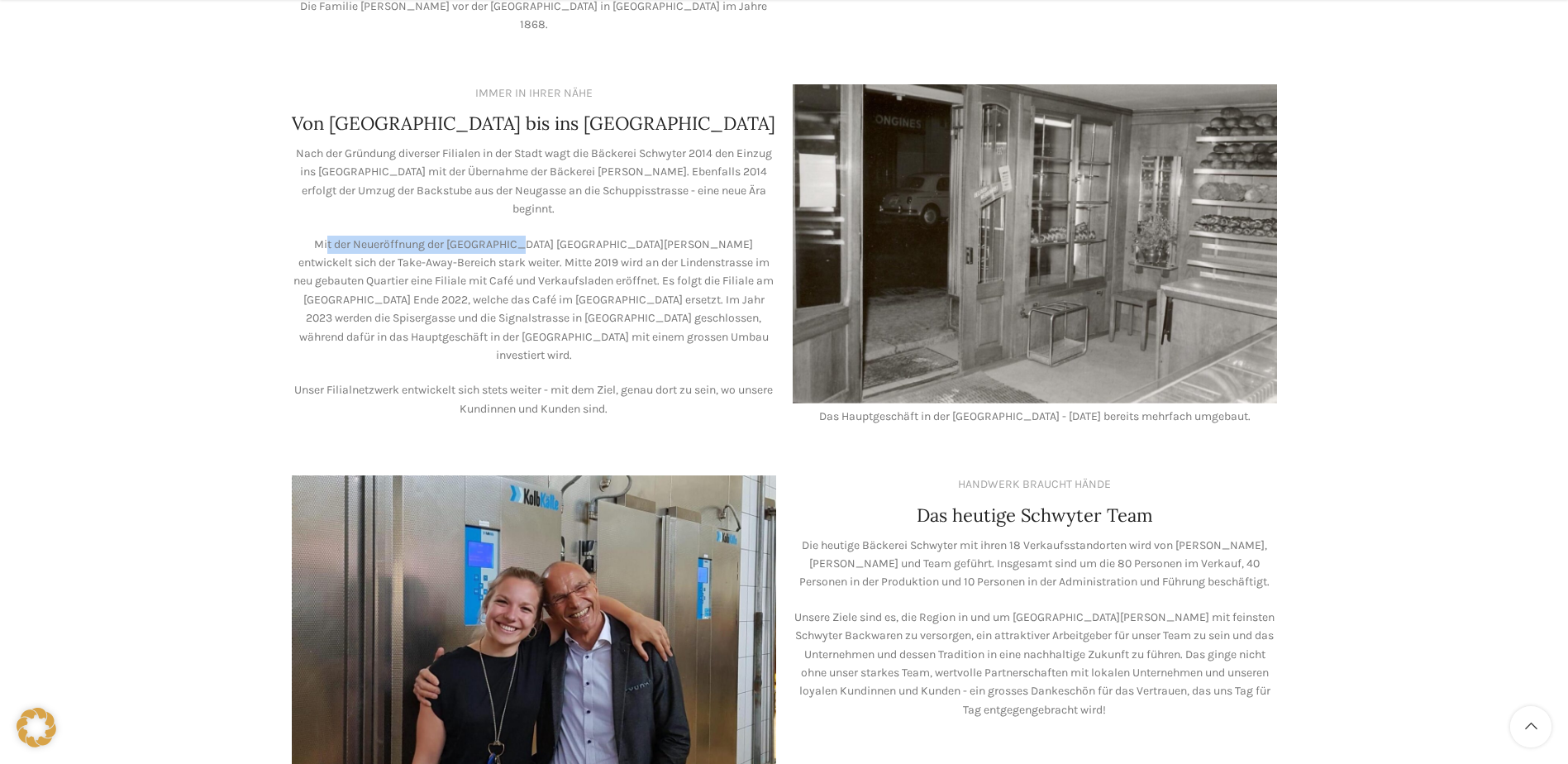
drag, startPoint x: 312, startPoint y: 201, endPoint x: 465, endPoint y: 211, distance: 153.3
click at [465, 237] on span "Mit der Neueröffnung der Filiale Bahnhof St. Gallen entwickelt sich der Take-Aw…" at bounding box center [533, 299] width 481 height 125
click at [301, 237] on span "Mit der Neueröffnung der Filiale Bahnhof St. Gallen entwickelt sich der Take-Aw…" at bounding box center [533, 299] width 481 height 125
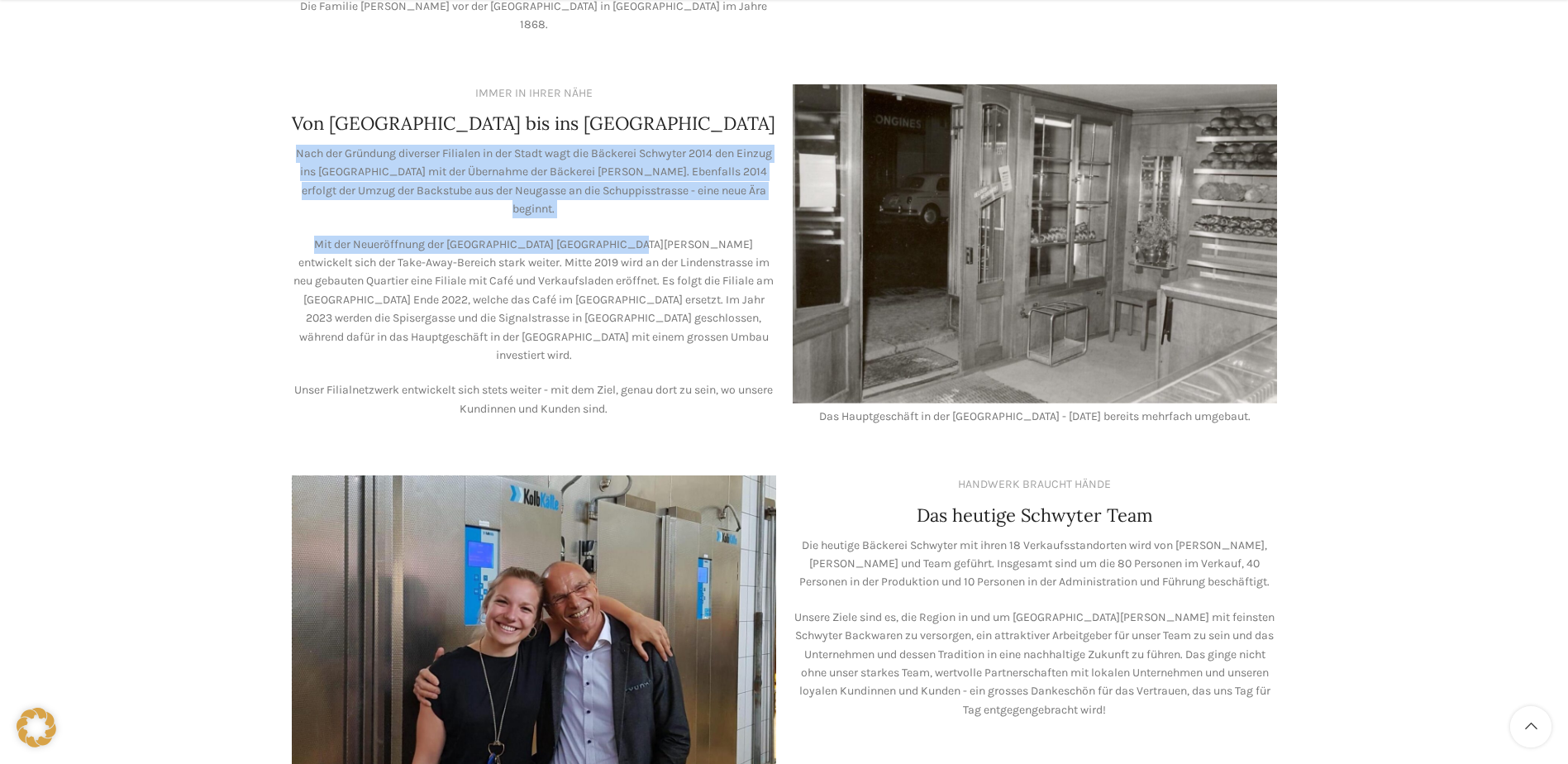
drag, startPoint x: 285, startPoint y: 205, endPoint x: 603, endPoint y: 200, distance: 318.0
click at [603, 200] on div "IMMER IN IHRER NÄHE Von St. Gallen bis ins Rheintal Nach der Gründung diverser …" at bounding box center [534, 254] width 501 height 358
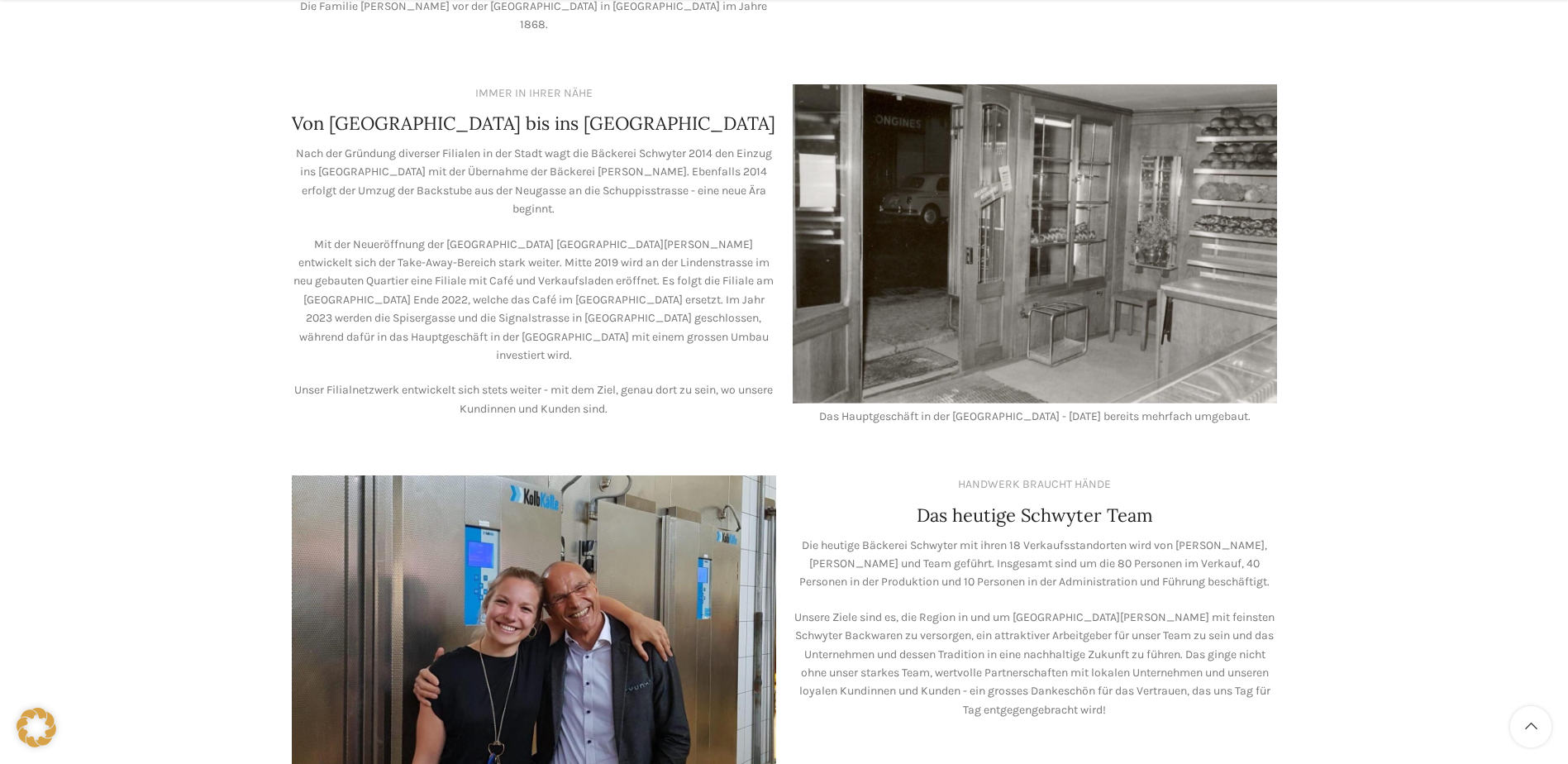
drag, startPoint x: 603, startPoint y: 200, endPoint x: 608, endPoint y: 217, distance: 17.7
click at [622, 235] on p "Mit der Neueröffnung der Filiale Bahnhof St. Gallen entwickelt sich der Take-Aw…" at bounding box center [534, 300] width 485 height 130
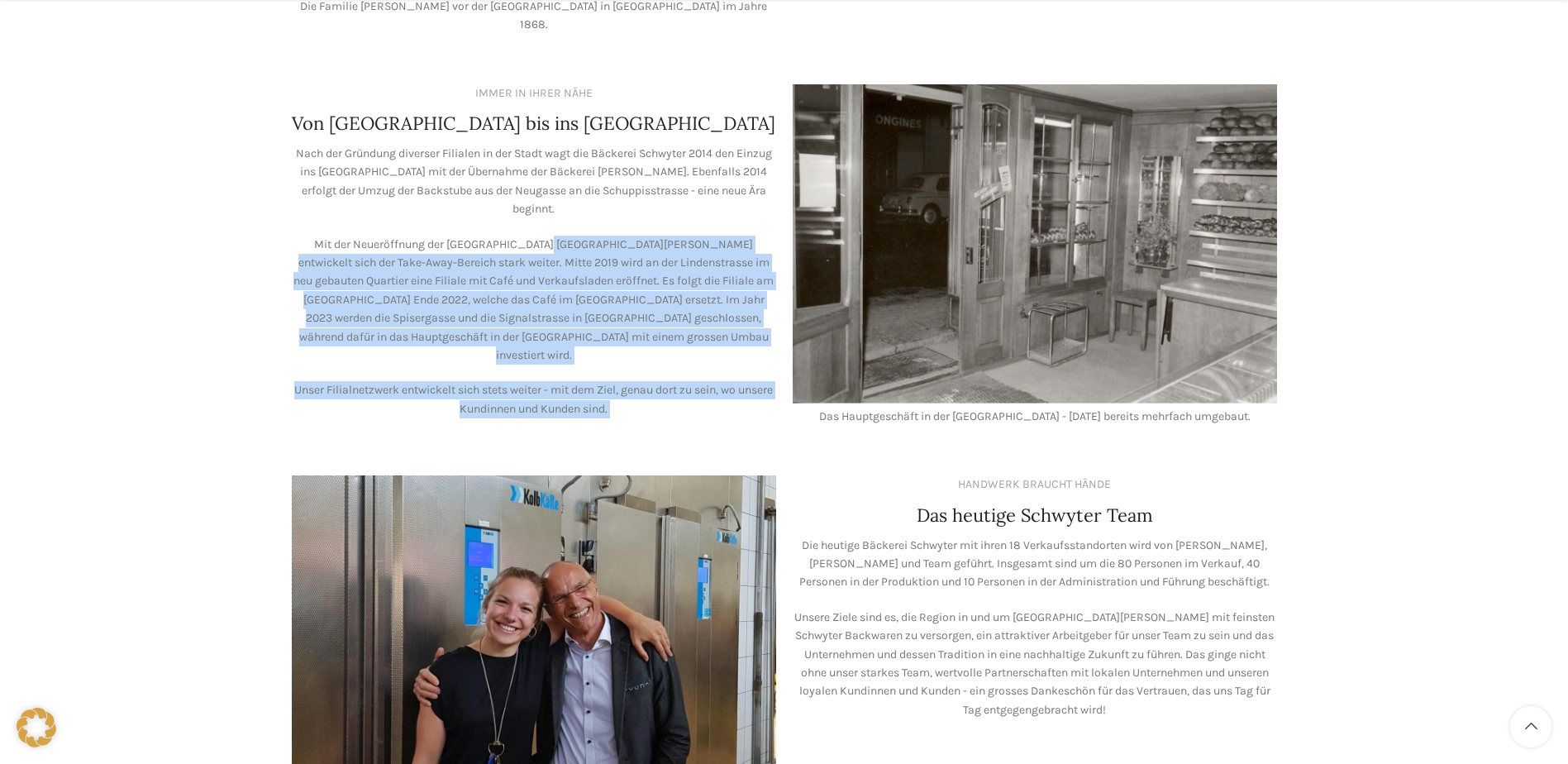
drag, startPoint x: 525, startPoint y: 196, endPoint x: 786, endPoint y: 362, distance: 309.3
click at [786, 362] on div "IMMER IN IHRER NÄHE Von St. Gallen bis ins Rheintal Nach der Gründung diverser …" at bounding box center [784, 254] width 1001 height 358
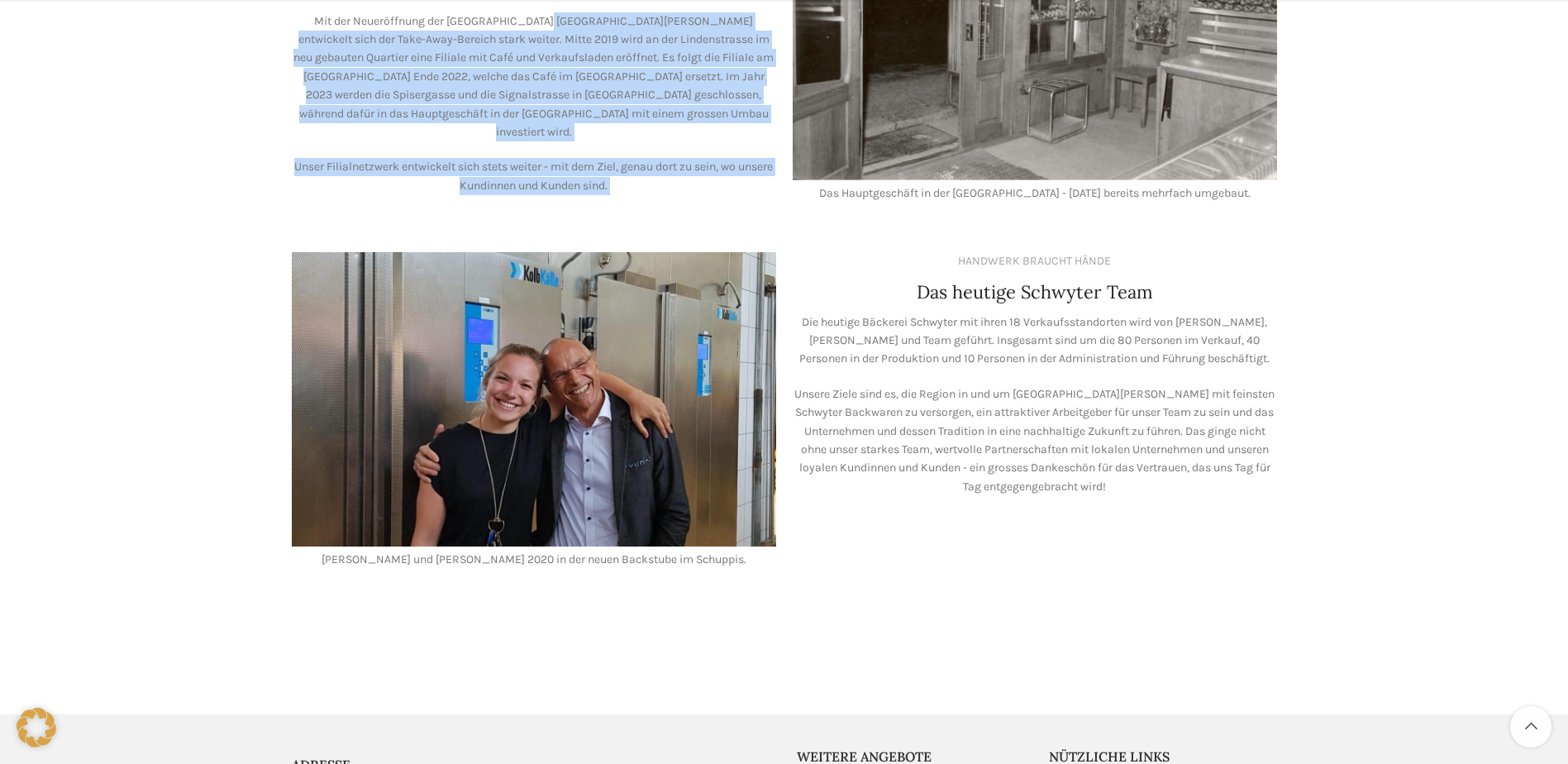
scroll to position [1239, 0]
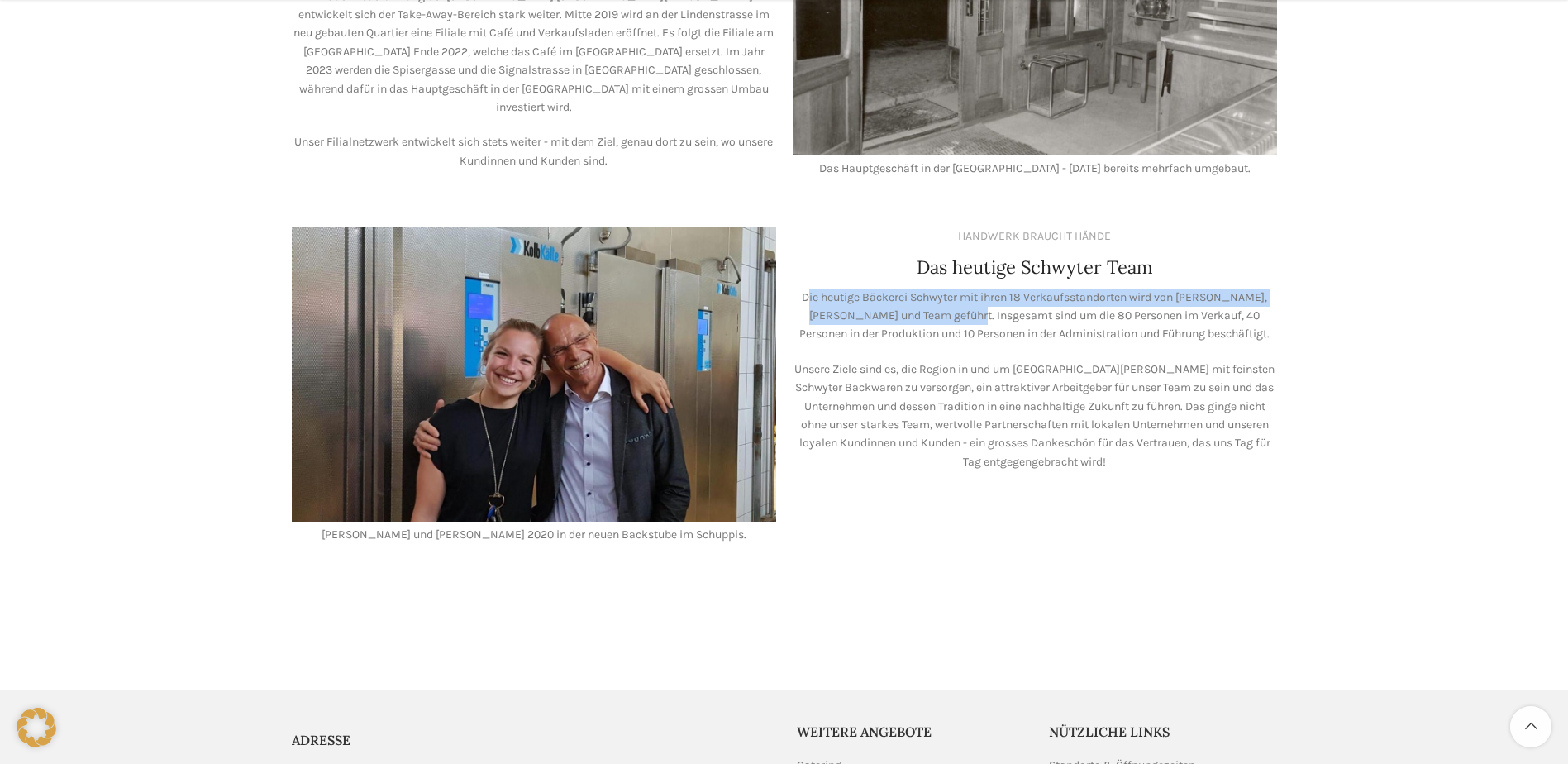
drag, startPoint x: 801, startPoint y: 275, endPoint x: 932, endPoint y: 292, distance: 132.1
click at [932, 292] on p "Die heutige Bäckerei Schwyter mit ihren 18 Verkaufsstandorten wird von Lea Stöc…" at bounding box center [1035, 316] width 485 height 55
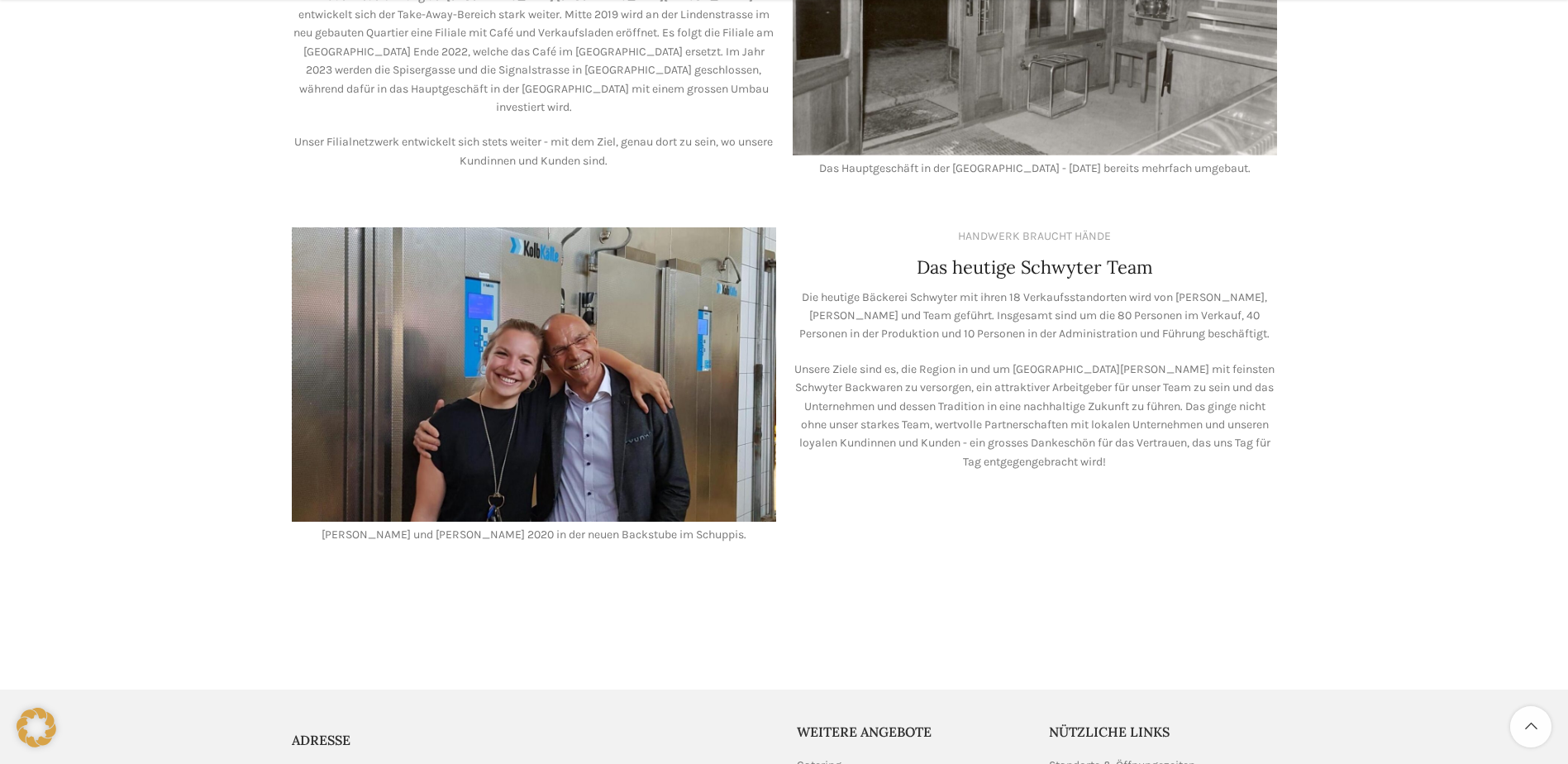
click at [933, 292] on p "Die heutige Bäckerei Schwyter mit ihren 18 Verkaufsstandorten wird von Lea Stöc…" at bounding box center [1035, 316] width 485 height 55
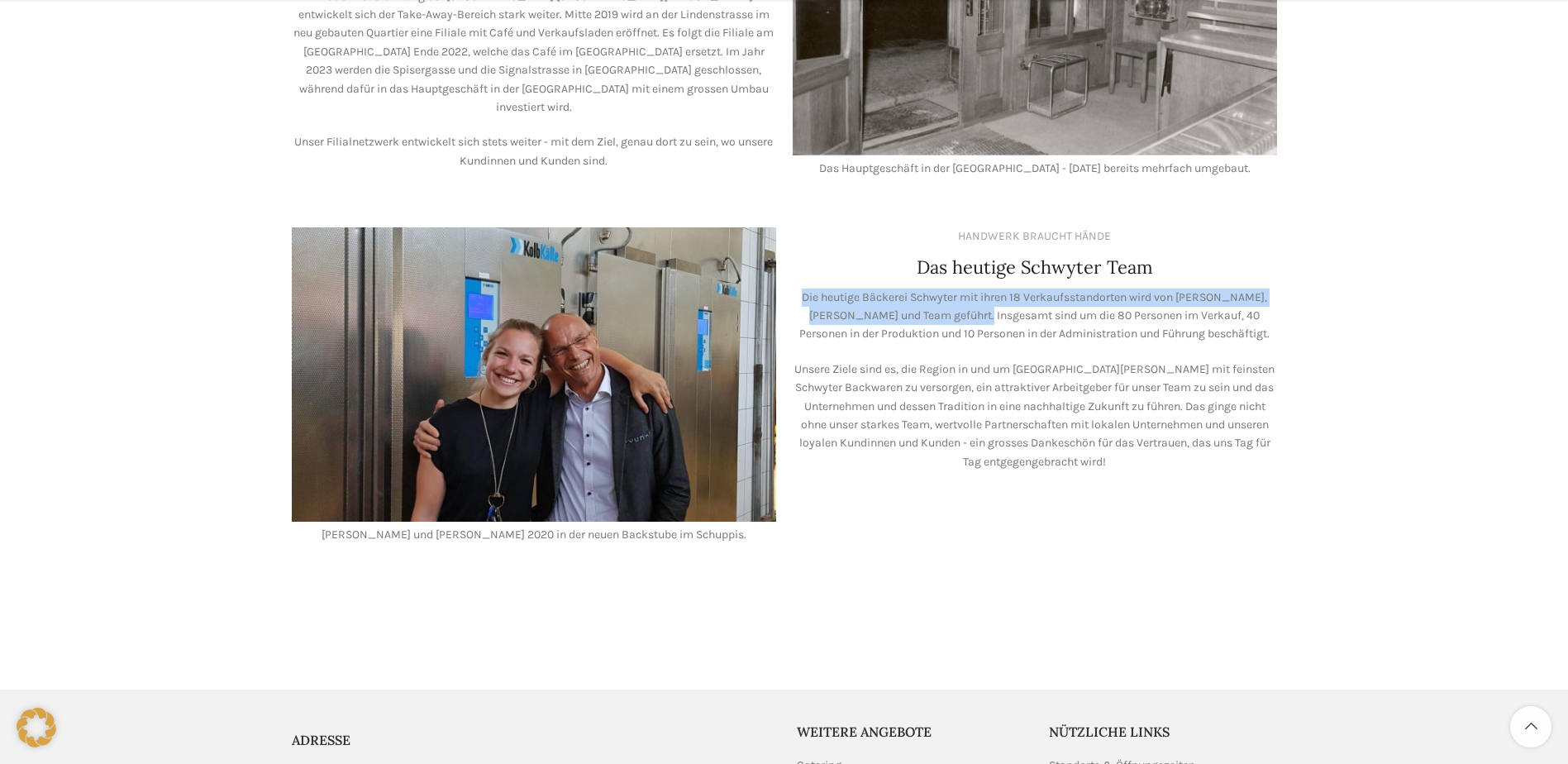
drag, startPoint x: 876, startPoint y: 292, endPoint x: 785, endPoint y: 283, distance: 91.4
click at [785, 283] on div "HANDWERK BRAUCHT HÄNDE Das heutige Schwyter Team Die heutige Bäckerei Schwyter …" at bounding box center [1035, 386] width 501 height 333
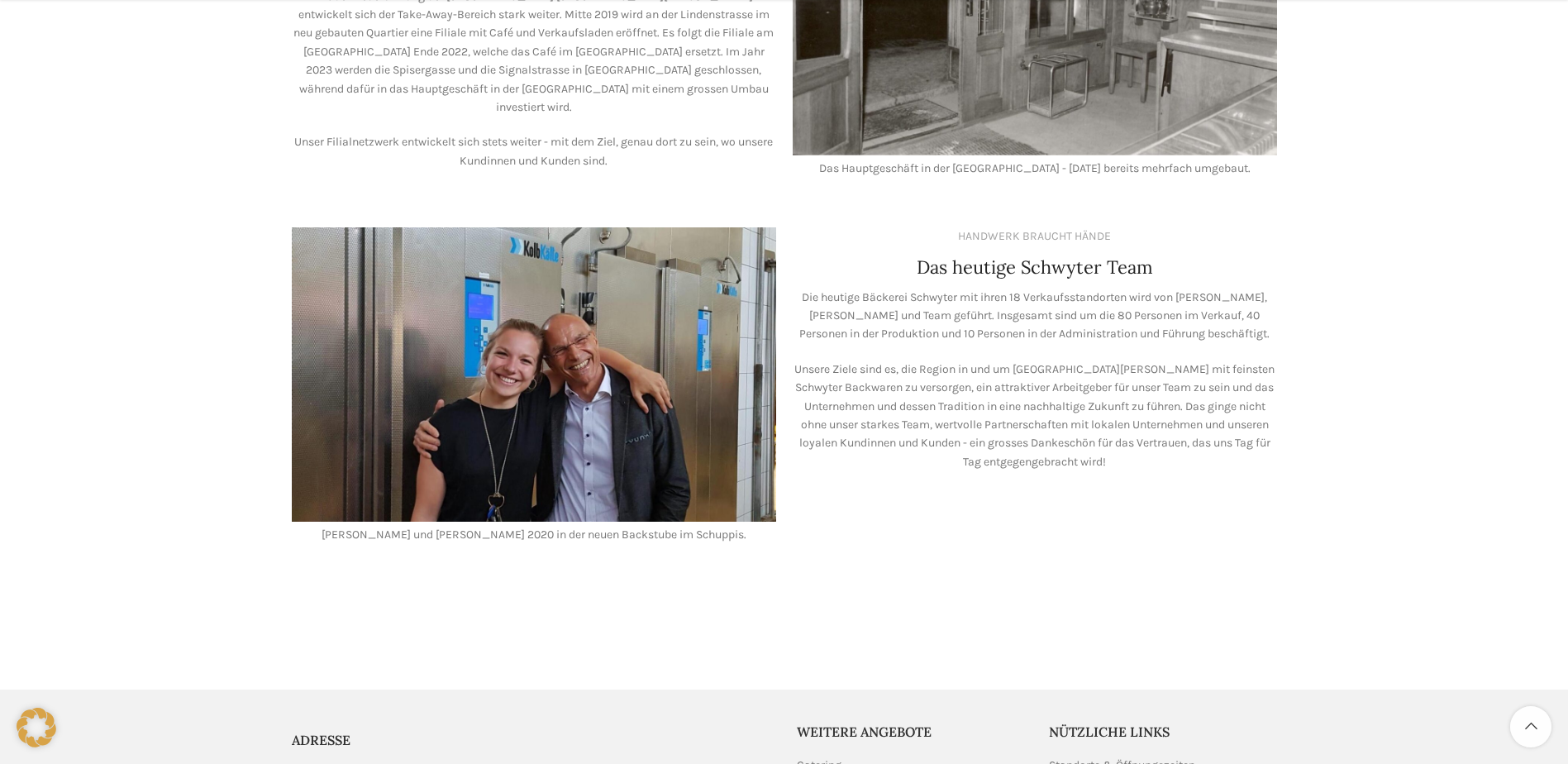
click at [1051, 323] on p "Die heutige Bäckerei Schwyter mit ihren 18 Verkaufsstandorten wird von Lea Stöc…" at bounding box center [1035, 316] width 485 height 55
drag, startPoint x: 1051, startPoint y: 323, endPoint x: 934, endPoint y: 294, distance: 120.5
click at [934, 293] on p "Die heutige Bäckerei Schwyter mit ihren 18 Verkaufsstandorten wird von Lea Stöc…" at bounding box center [1035, 316] width 485 height 55
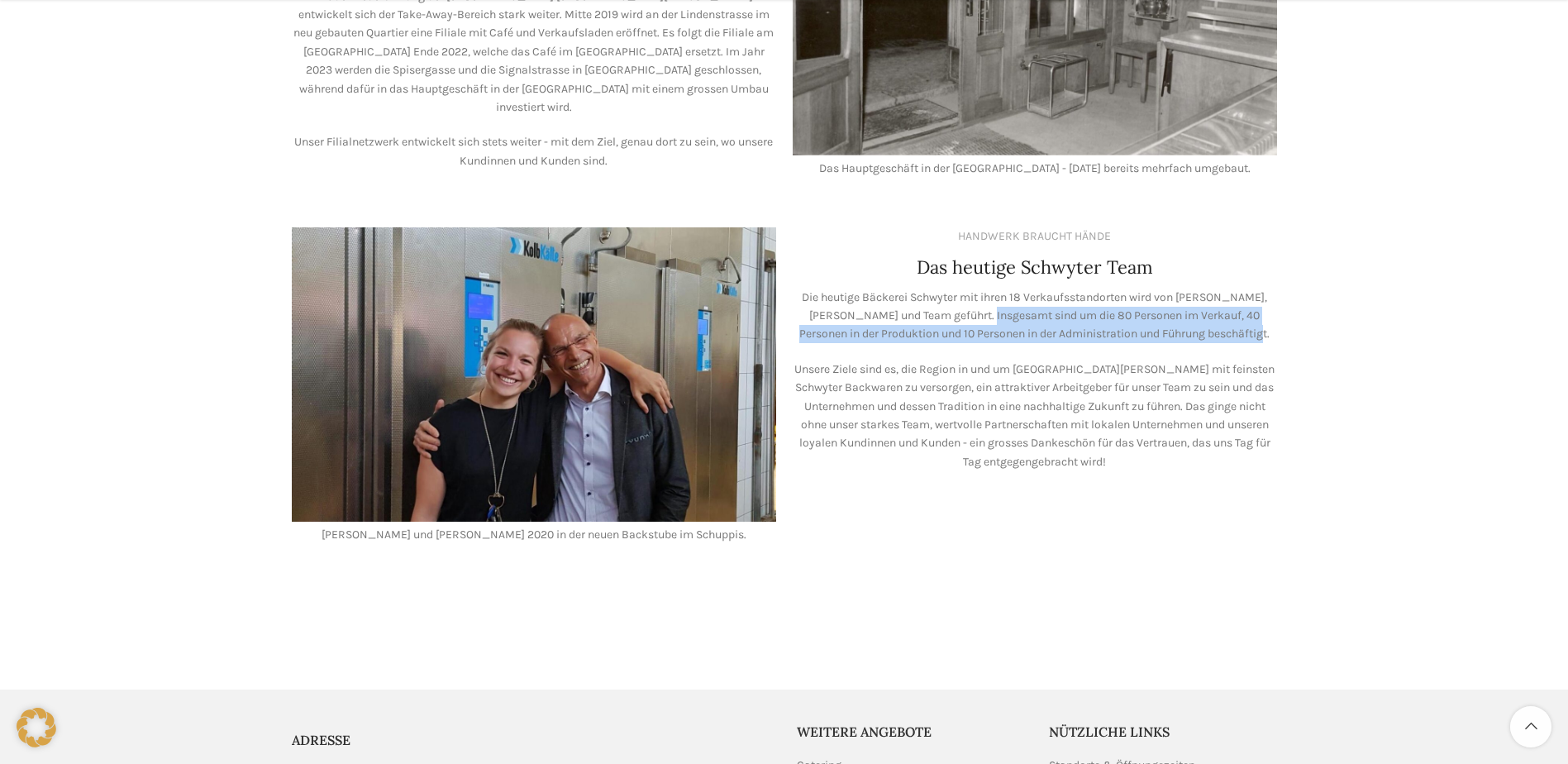
drag, startPoint x: 943, startPoint y: 296, endPoint x: 1261, endPoint y: 315, distance: 318.6
click at [1261, 315] on p "Die heutige Bäckerei Schwyter mit ihren 18 Verkaufsstandorten wird von Lea Stöc…" at bounding box center [1035, 316] width 485 height 55
drag, startPoint x: 1261, startPoint y: 315, endPoint x: 1191, endPoint y: 323, distance: 70.5
click at [1191, 323] on p "Die heutige Bäckerei Schwyter mit ihren 18 Verkaufsstandorten wird von Lea Stöc…" at bounding box center [1035, 316] width 485 height 55
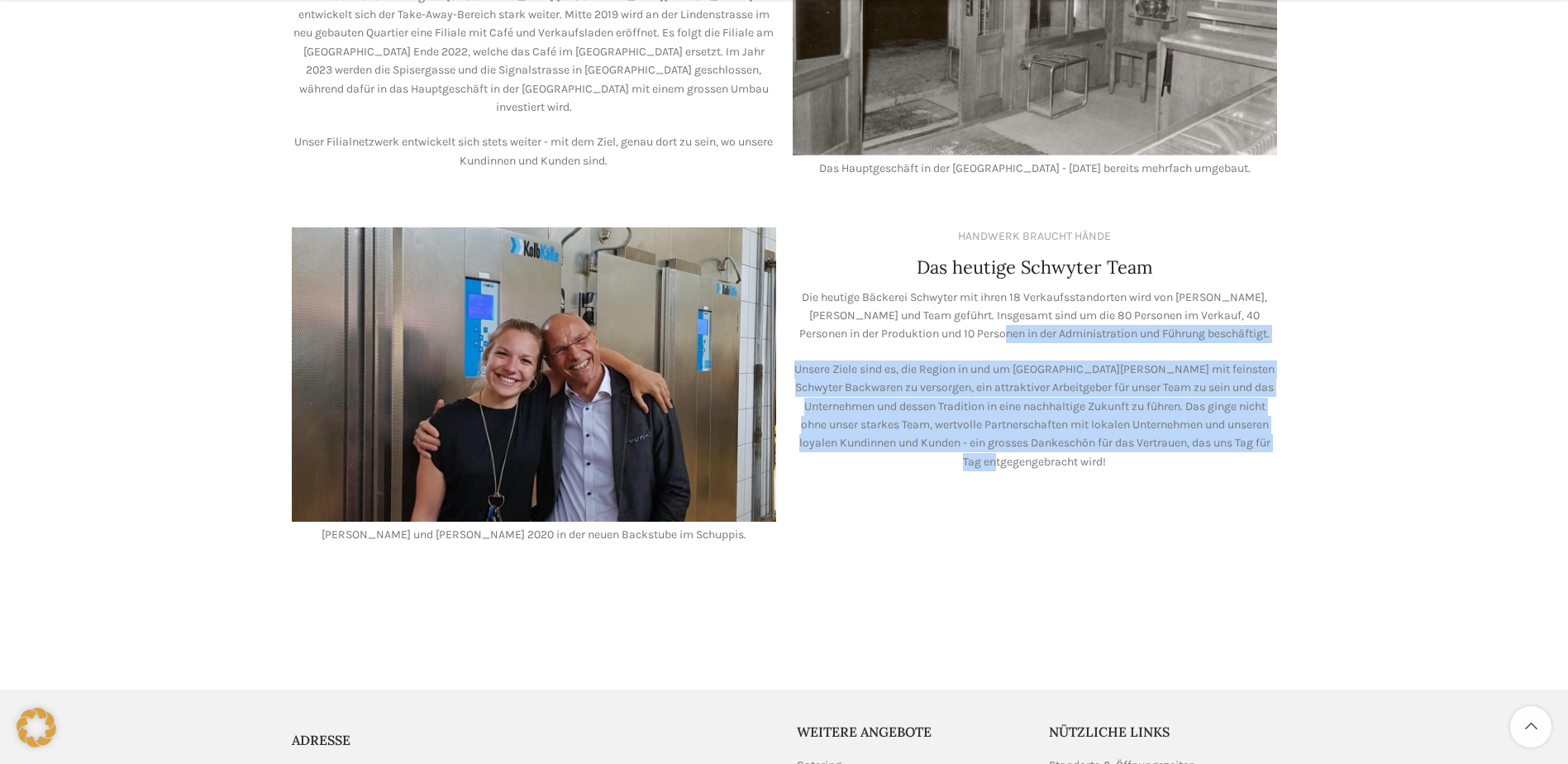
drag, startPoint x: 1292, startPoint y: 312, endPoint x: 986, endPoint y: 309, distance: 306.0
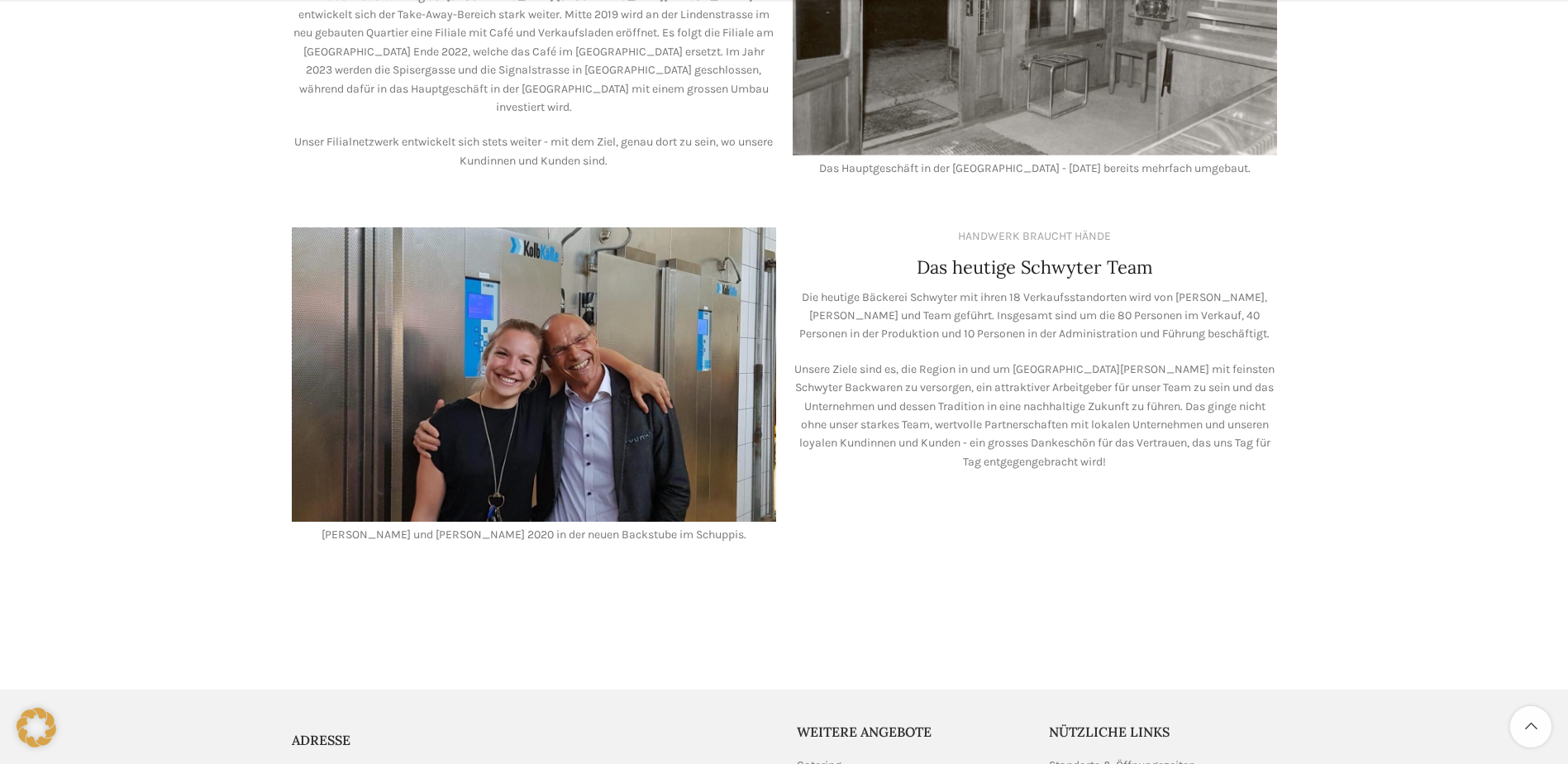
drag, startPoint x: 986, startPoint y: 309, endPoint x: 959, endPoint y: 305, distance: 27.3
click at [959, 305] on p "Die heutige Bäckerei Schwyter mit ihren 18 Verkaufsstandorten wird von Lea Stöc…" at bounding box center [1035, 316] width 485 height 55
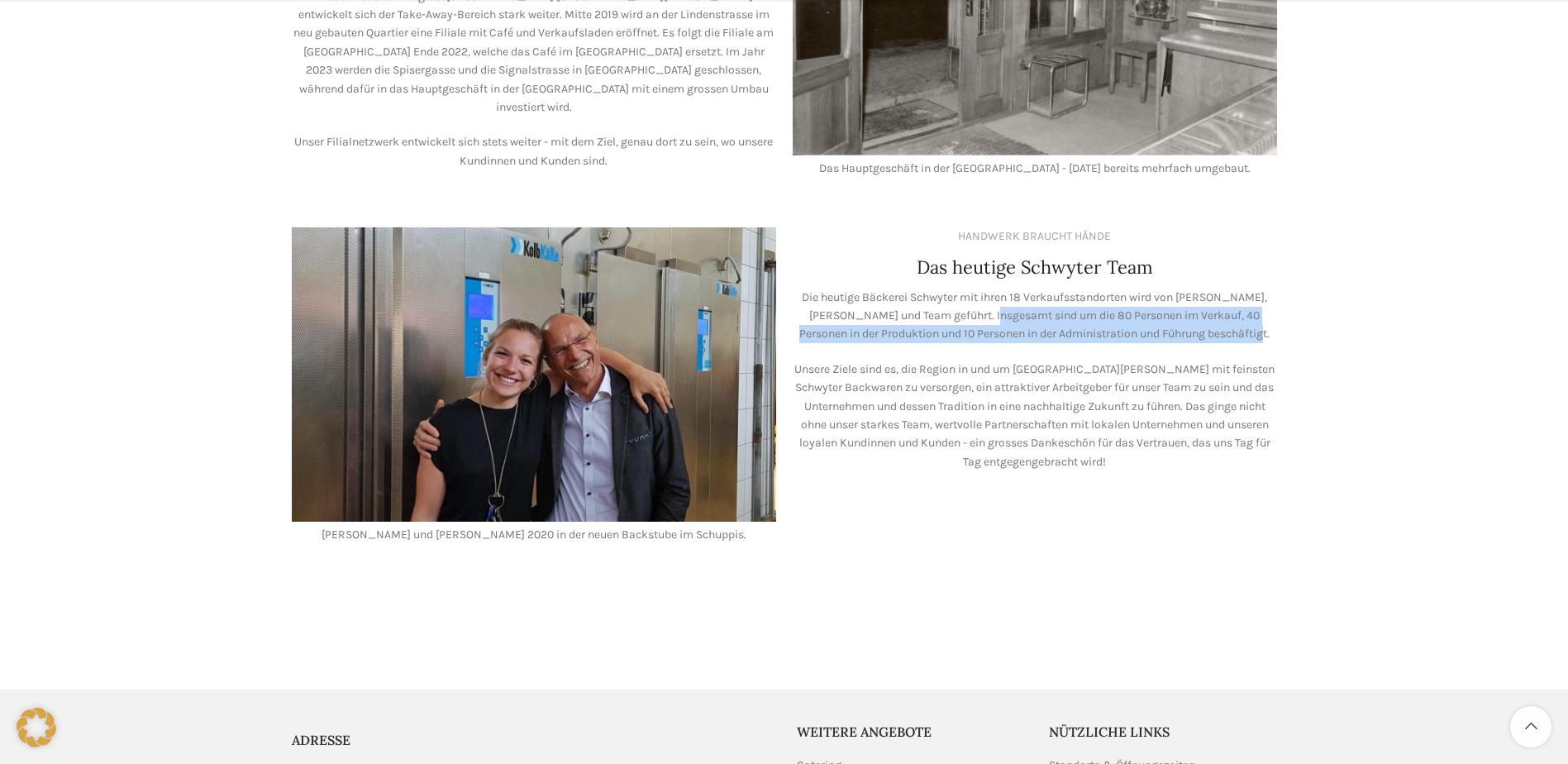
drag, startPoint x: 949, startPoint y: 290, endPoint x: 1277, endPoint y: 315, distance: 329.0
click at [1277, 315] on p "Die heutige Bäckerei Schwyter mit ihren 18 Verkaufsstandorten wird von Lea Stöc…" at bounding box center [1035, 316] width 485 height 55
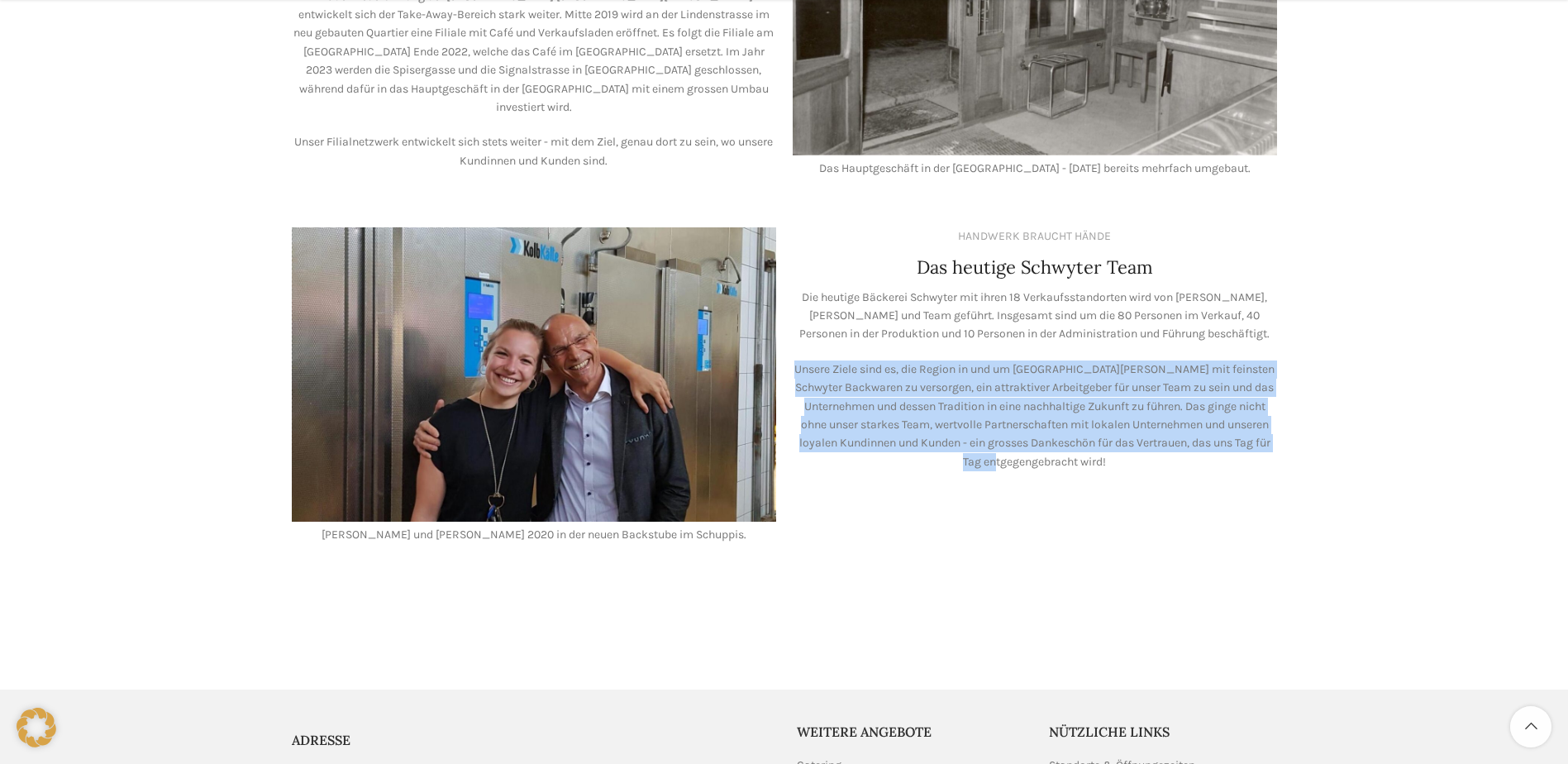
drag, startPoint x: 802, startPoint y: 342, endPoint x: 1262, endPoint y: 446, distance: 471.6
click at [1262, 446] on p "Unsere Ziele sind es, die Region in und um St. Gallen mit feinsten Schwyter Bac…" at bounding box center [1035, 415] width 485 height 111
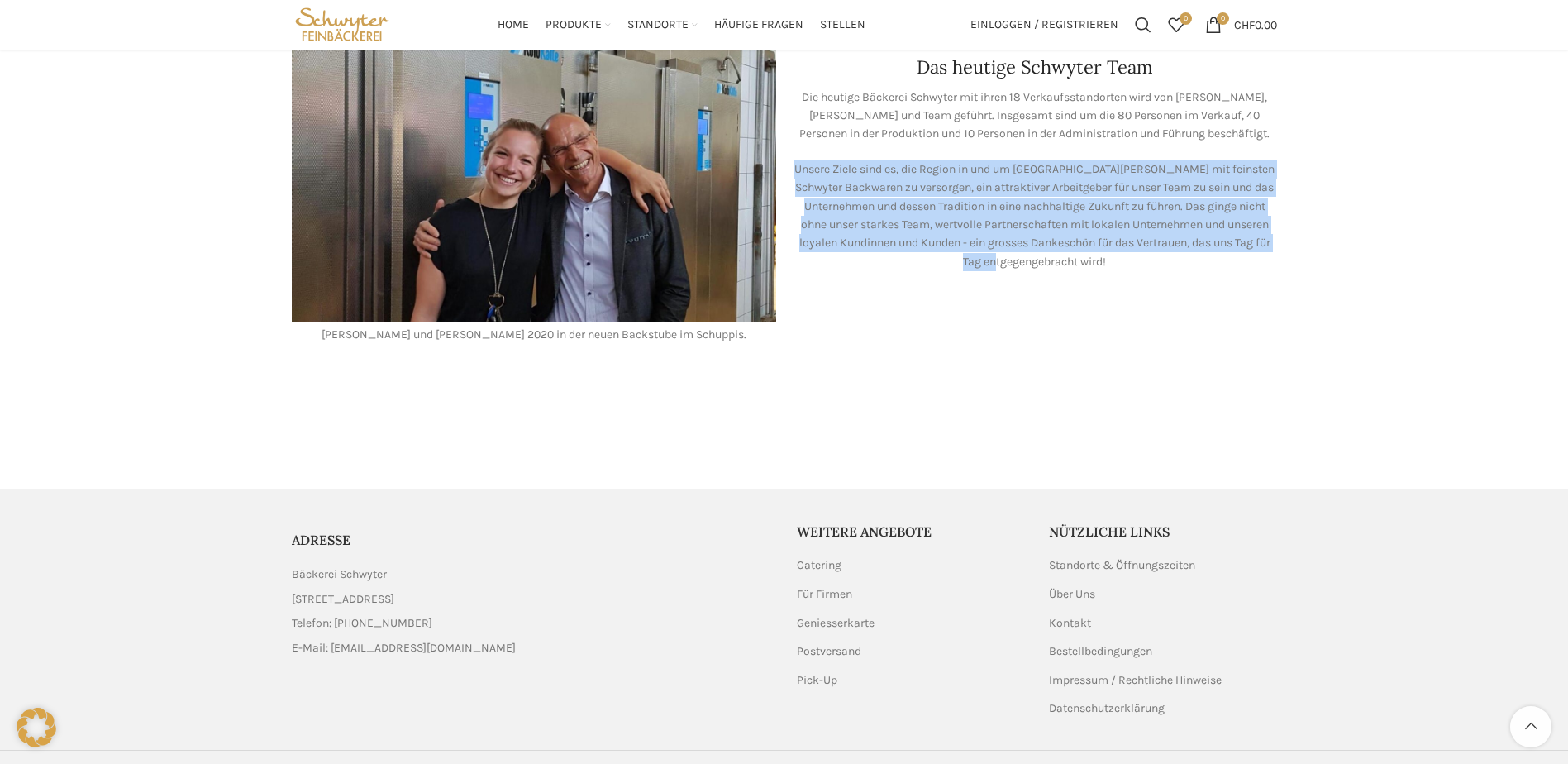
scroll to position [1459, 0]
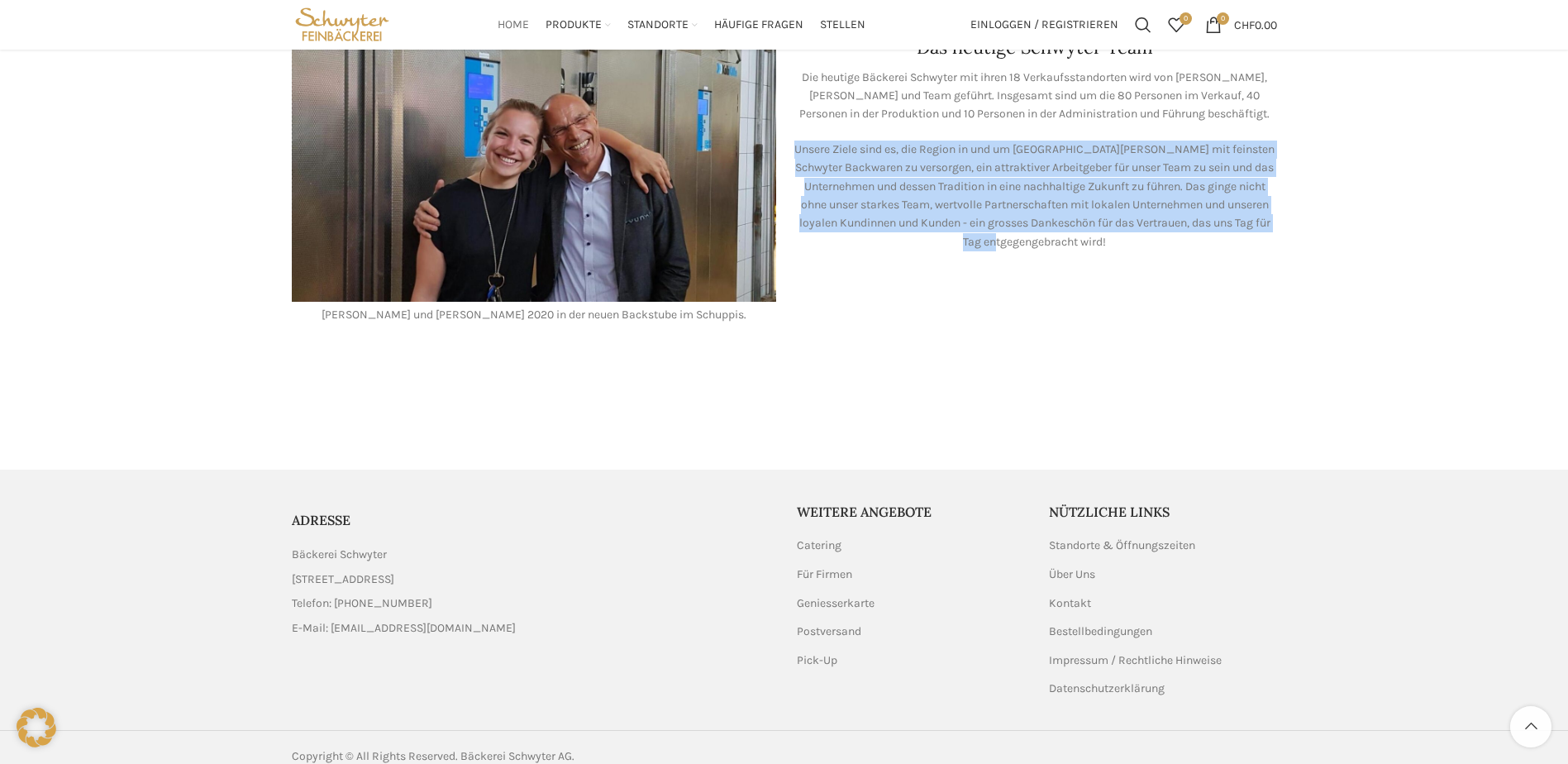
click at [506, 19] on span "Home" at bounding box center [513, 25] width 32 height 15
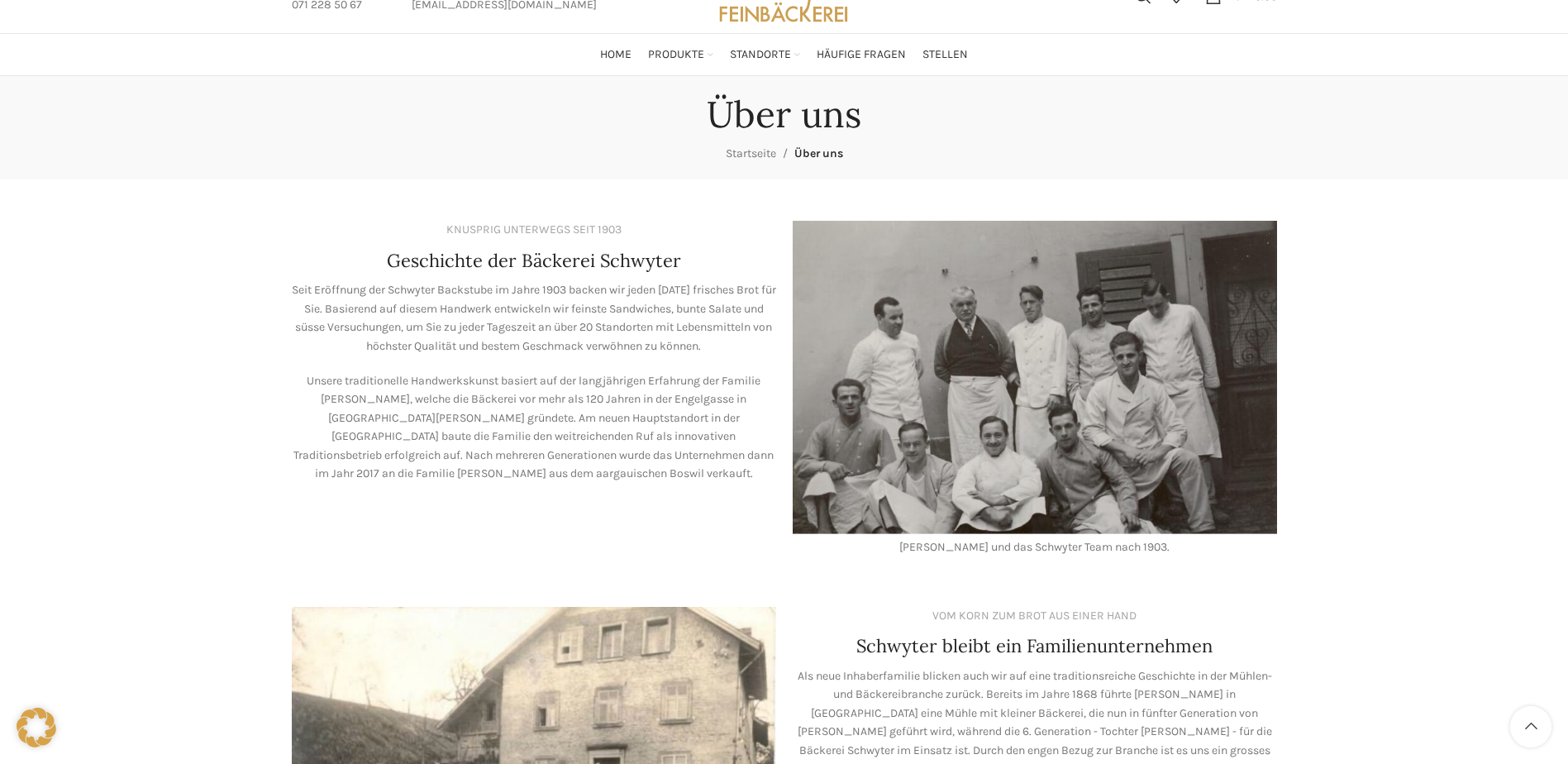
scroll to position [0, 0]
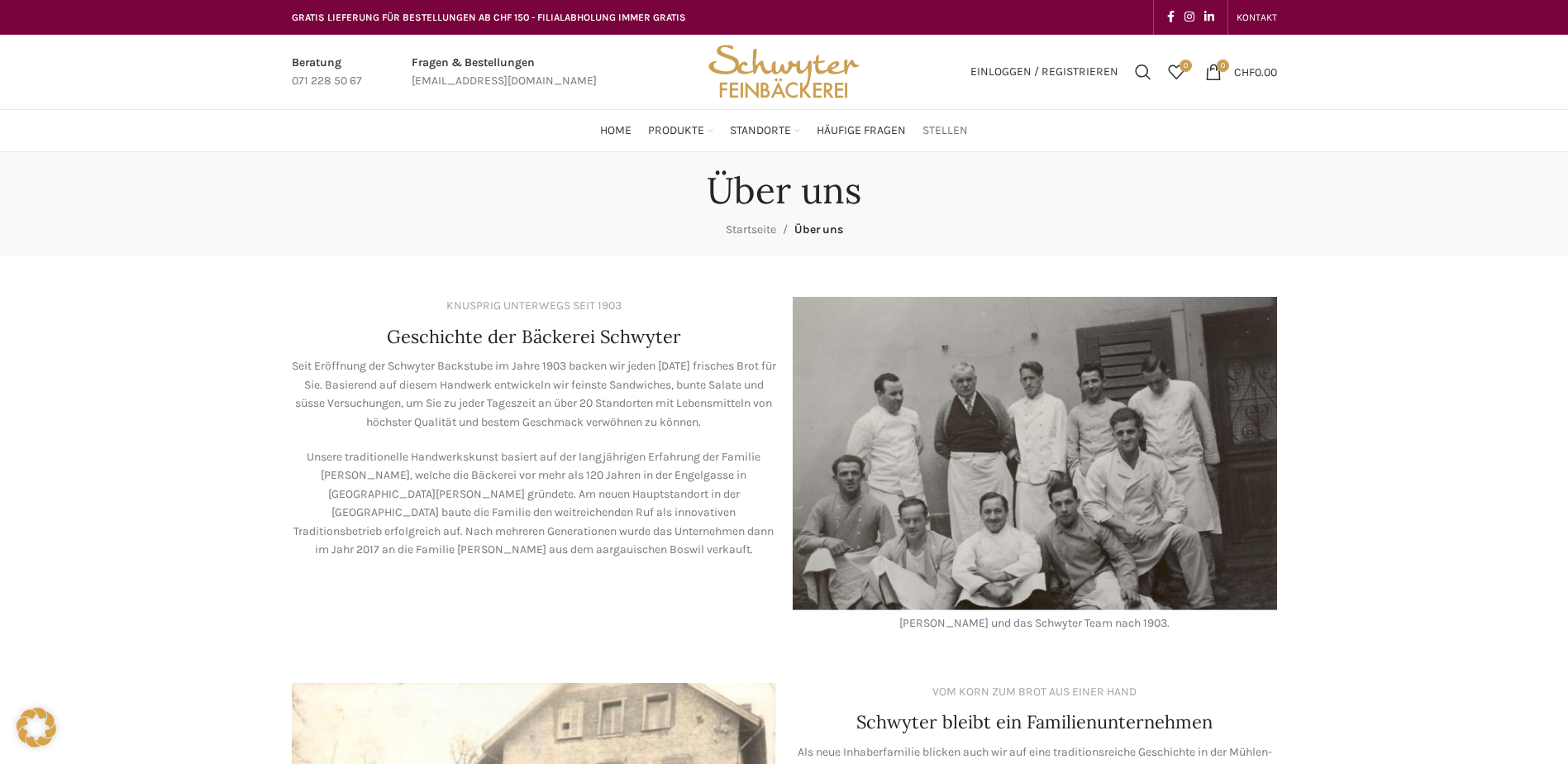
click at [961, 134] on span "Stellen" at bounding box center [945, 131] width 46 height 15
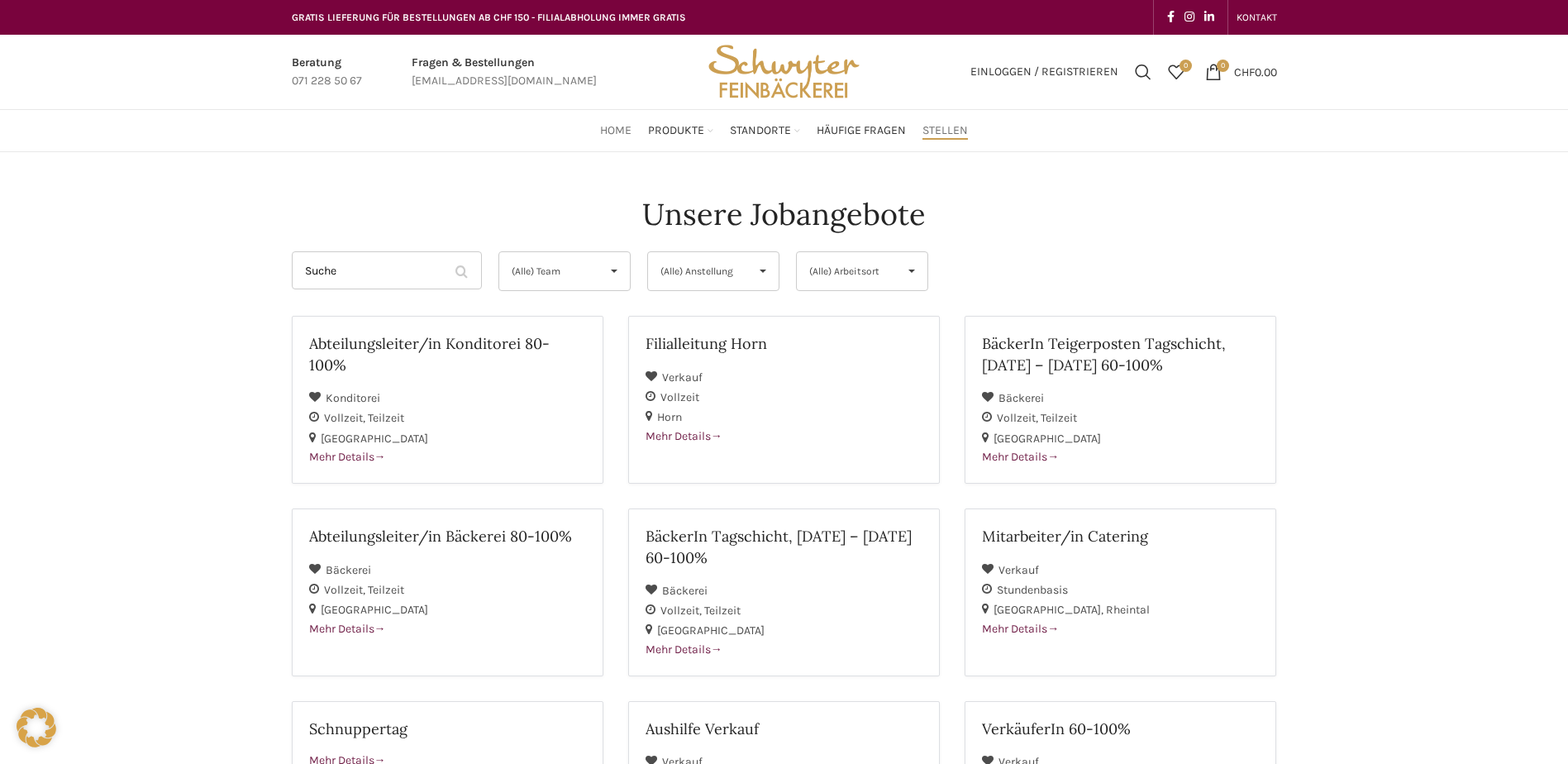
click at [622, 132] on span "Home" at bounding box center [616, 131] width 32 height 15
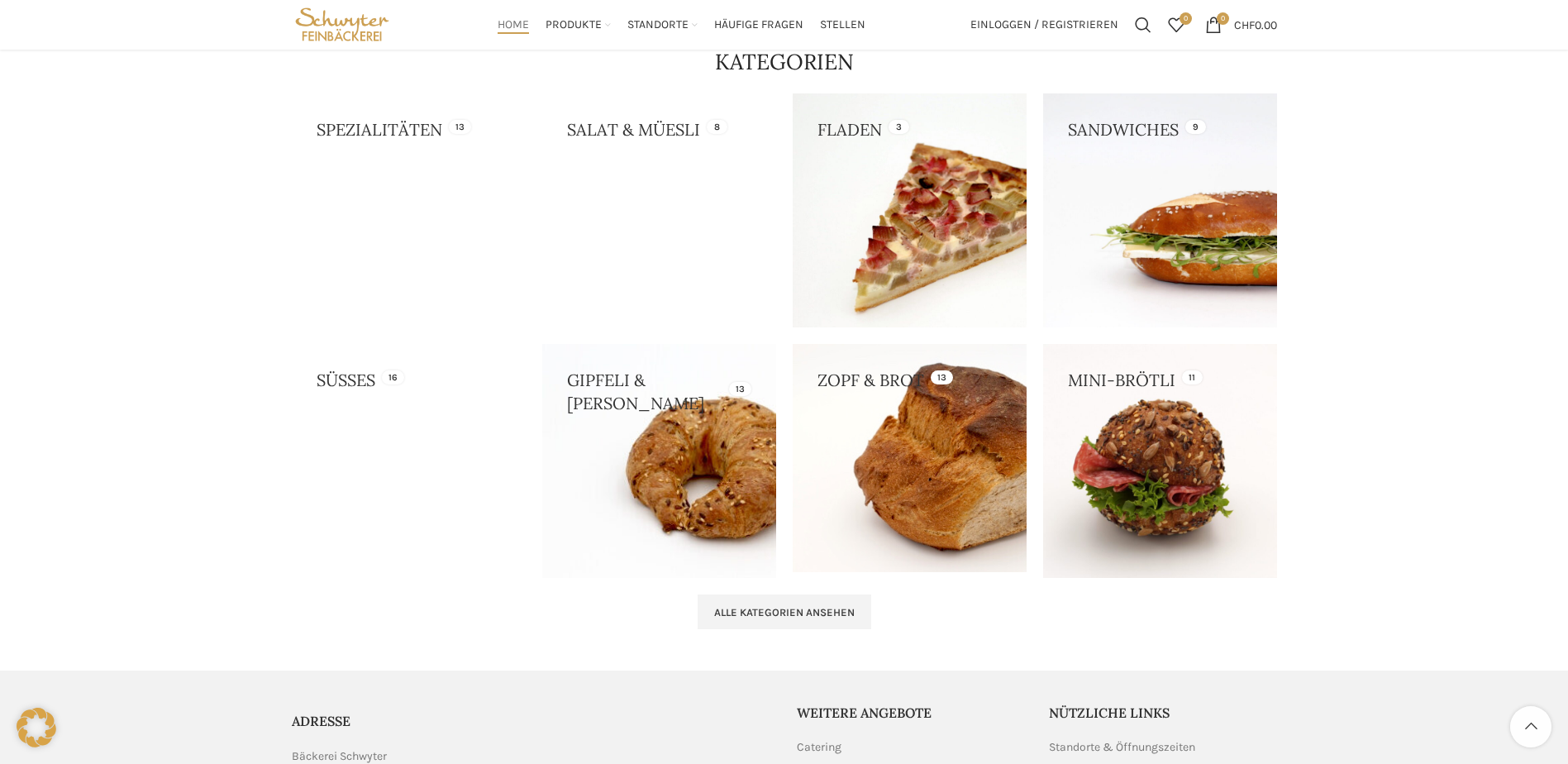
scroll to position [1405, 0]
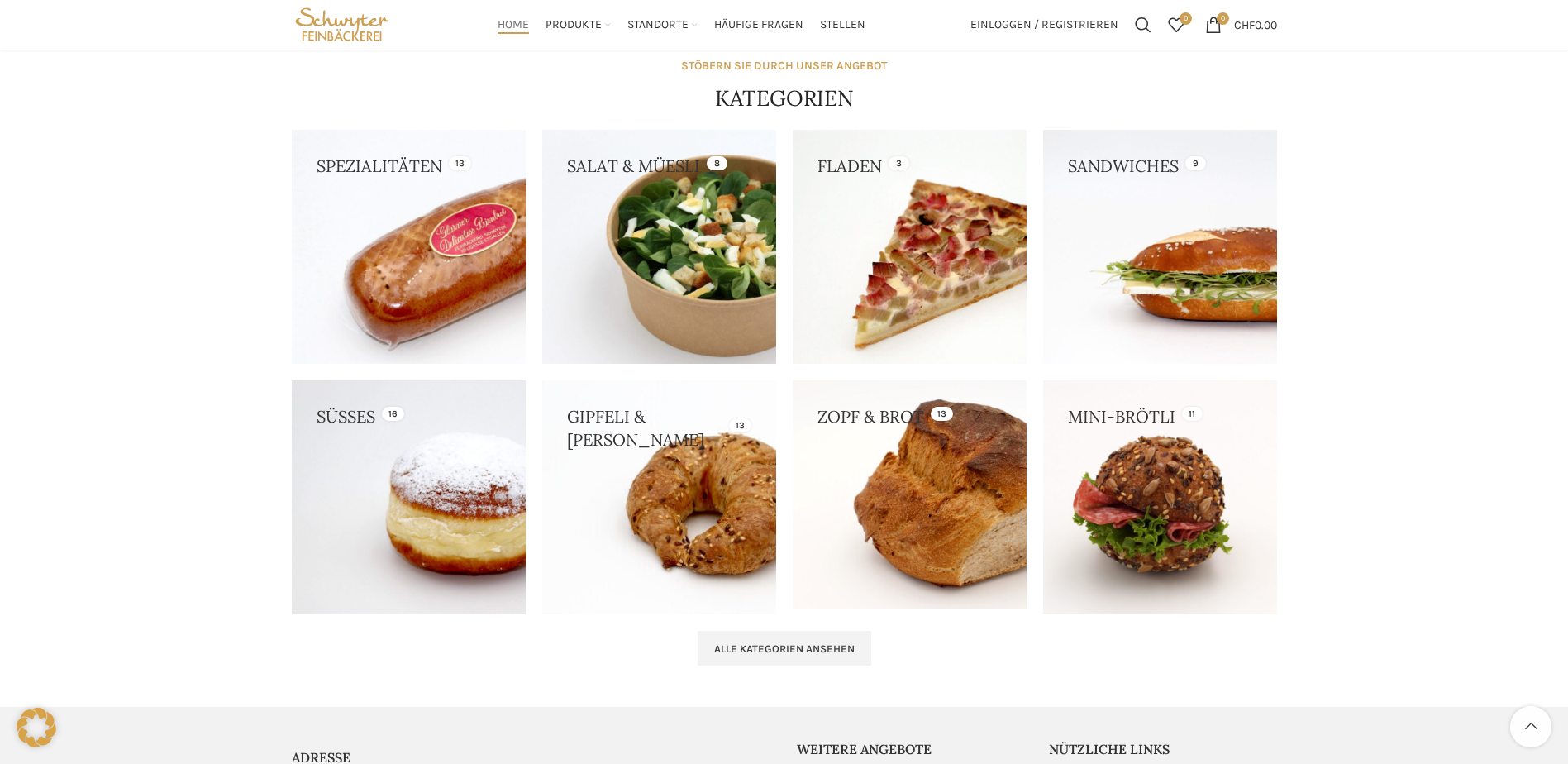
click at [463, 162] on link at bounding box center [408, 247] width 234 height 234
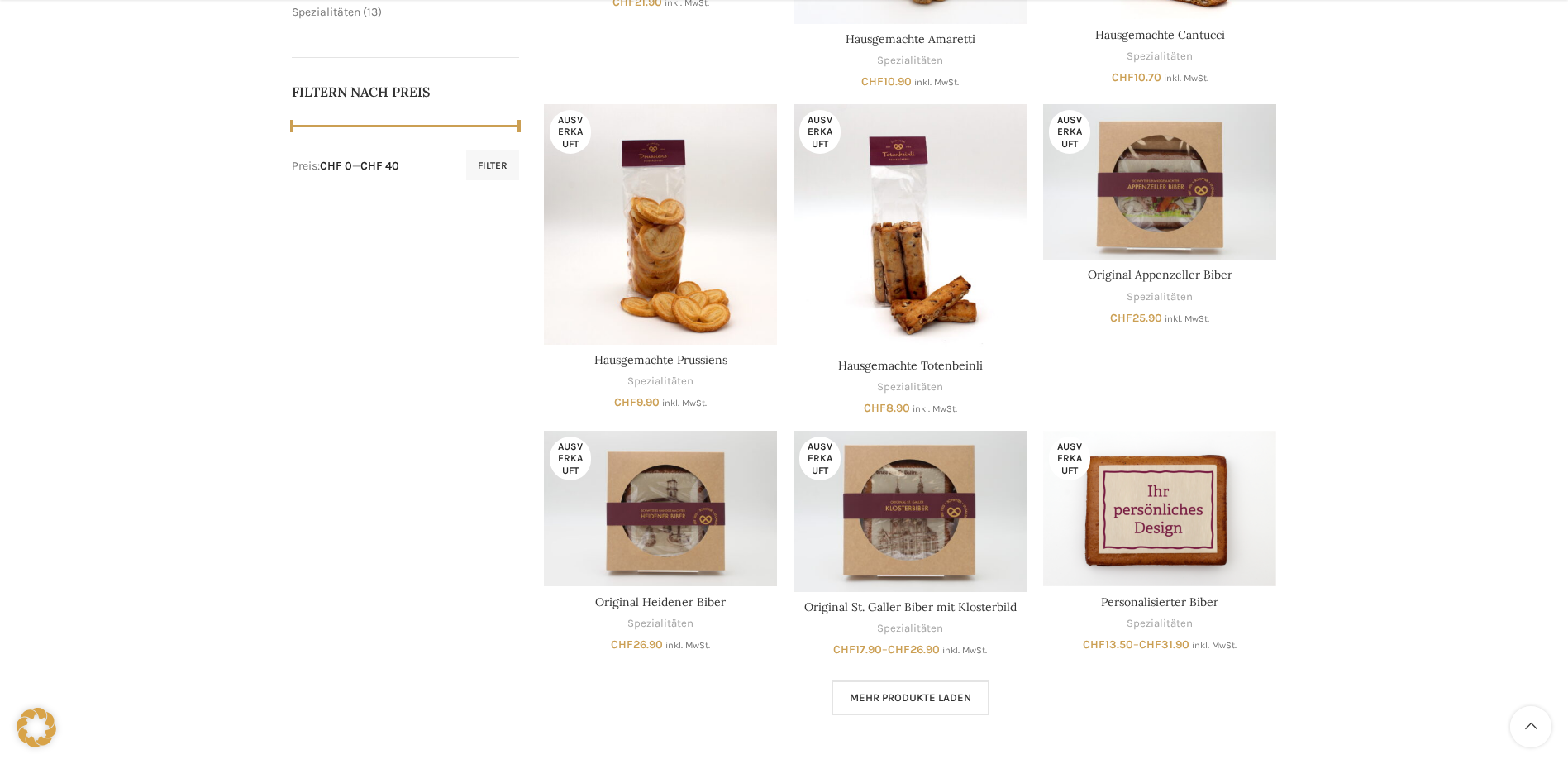
scroll to position [1103, 0]
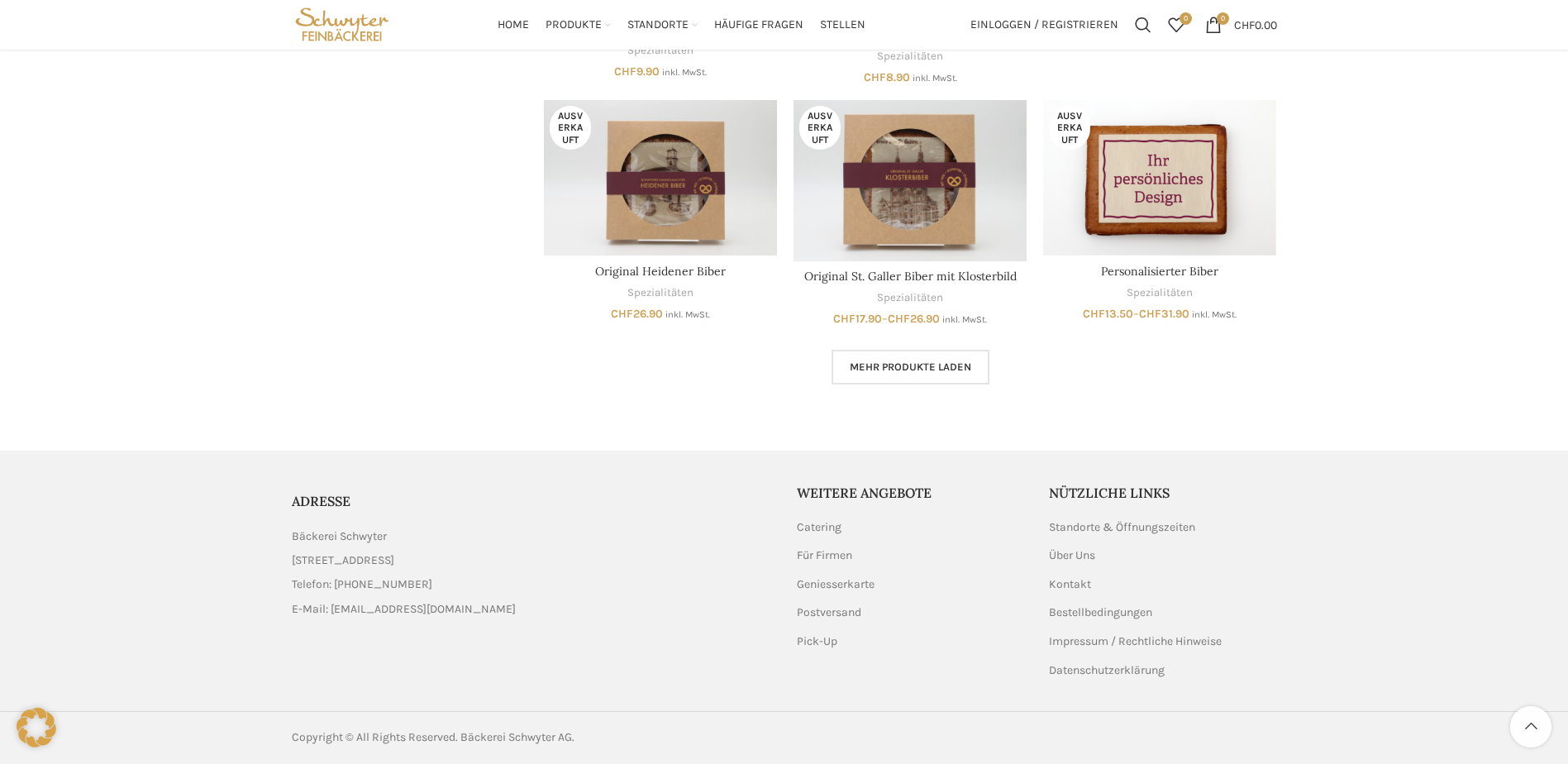
click at [938, 369] on span "Mehr Produkte laden" at bounding box center [910, 366] width 121 height 13
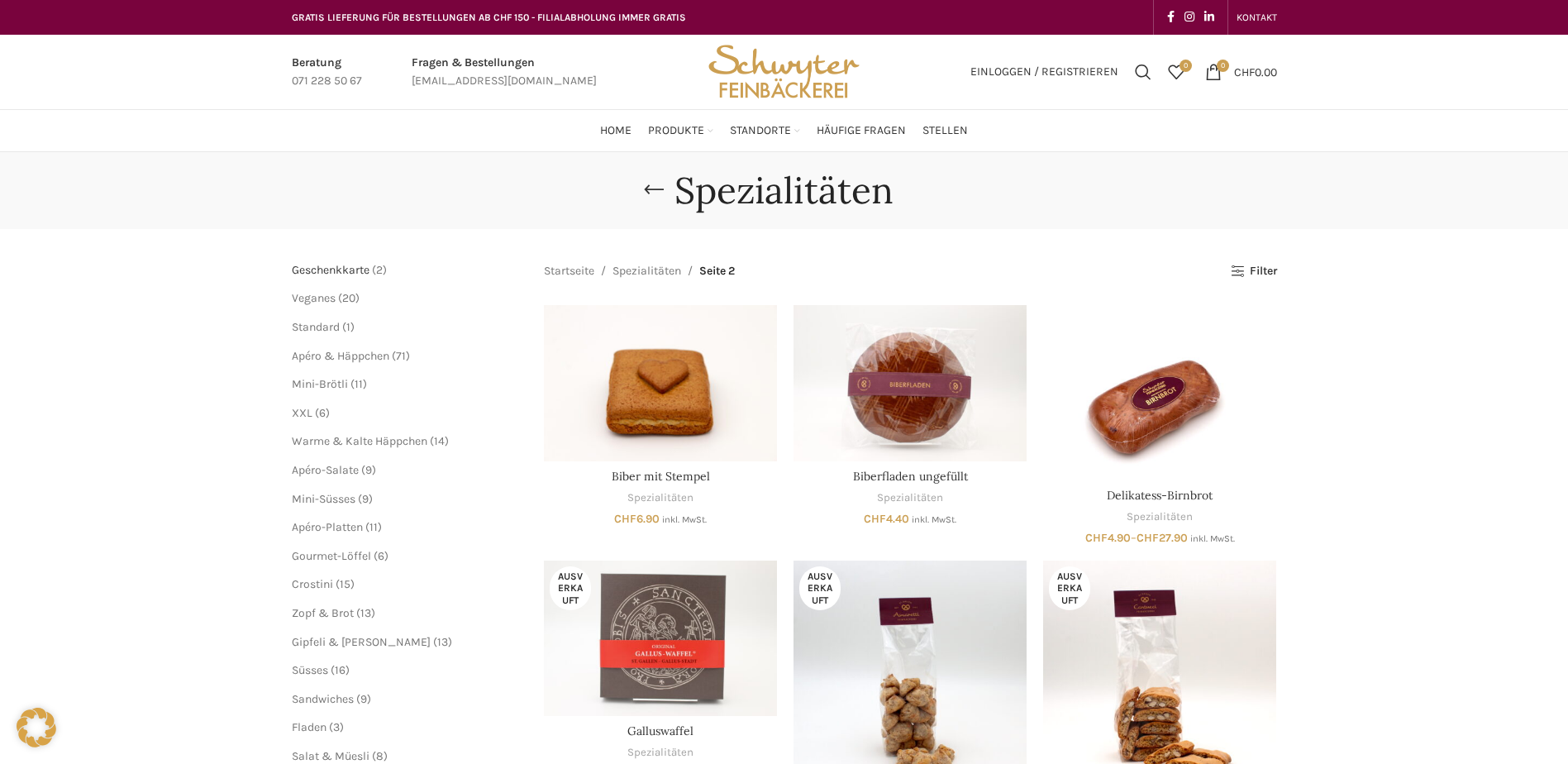
click at [353, 265] on span "Geschenkkarte" at bounding box center [330, 270] width 77 height 14
